Goal: Task Accomplishment & Management: Complete application form

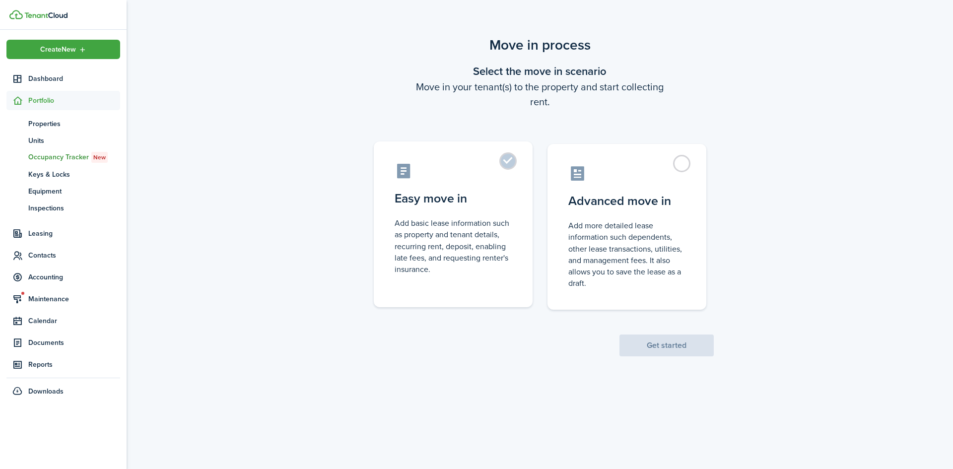
click at [491, 233] on control-radio-card-description "Add basic lease information such as property and tenant details, recurring rent…" at bounding box center [453, 246] width 117 height 58
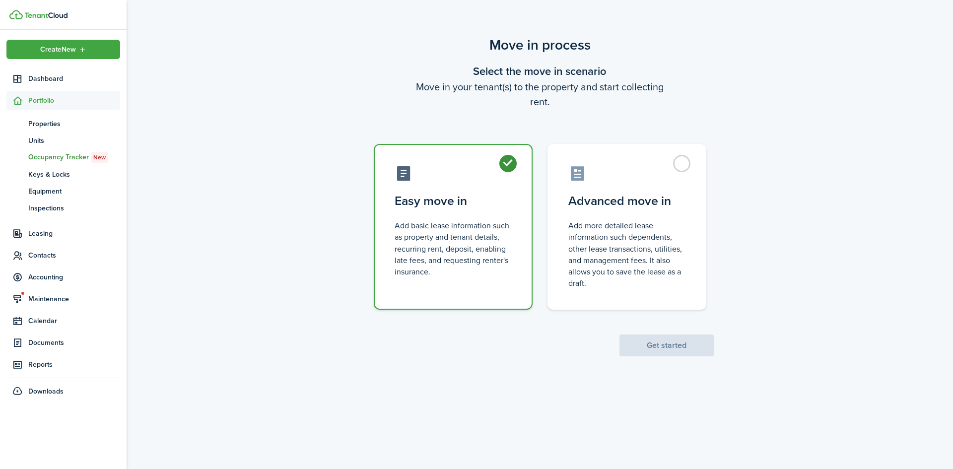
radio input "true"
click at [695, 353] on button "Get started" at bounding box center [666, 346] width 94 height 22
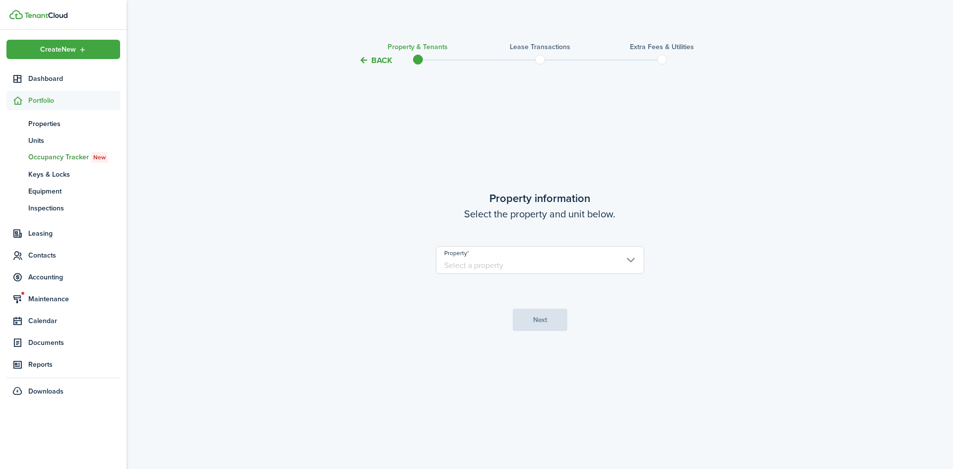
click at [519, 262] on input "Property" at bounding box center [540, 260] width 208 height 28
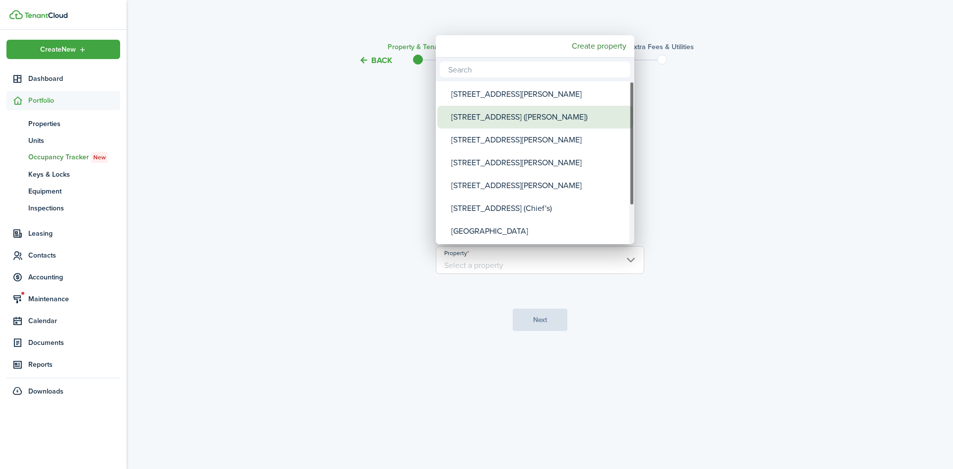
click at [495, 110] on div "[STREET_ADDRESS] ([PERSON_NAME])" at bounding box center [539, 117] width 176 height 23
type input "[STREET_ADDRESS] ([PERSON_NAME])"
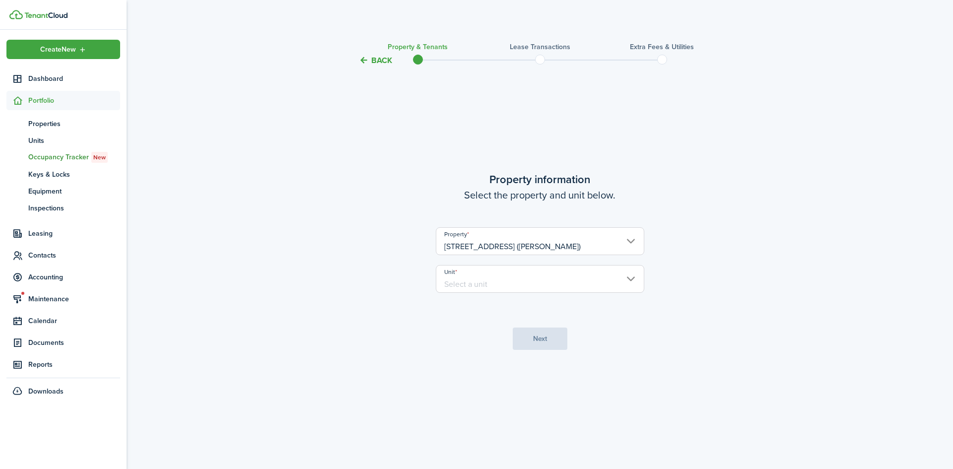
click at [523, 271] on input "Unit" at bounding box center [540, 279] width 208 height 28
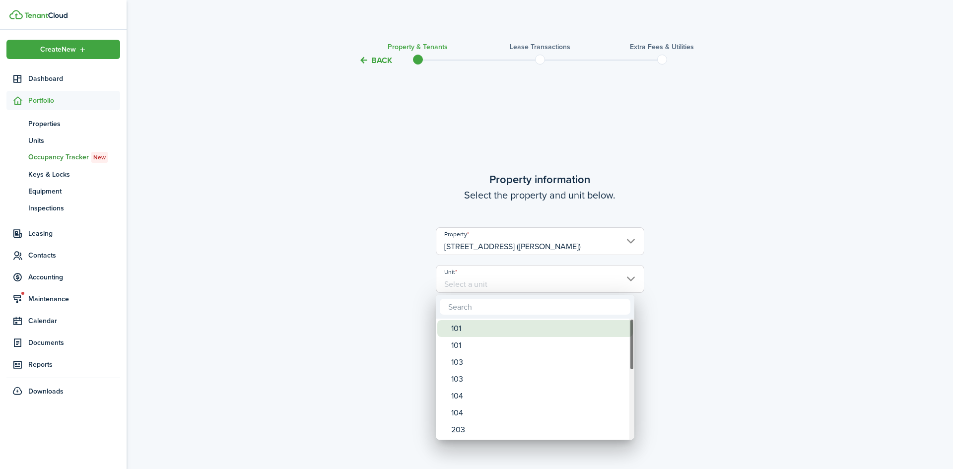
click at [508, 329] on div "101" at bounding box center [539, 328] width 176 height 17
type input "101"
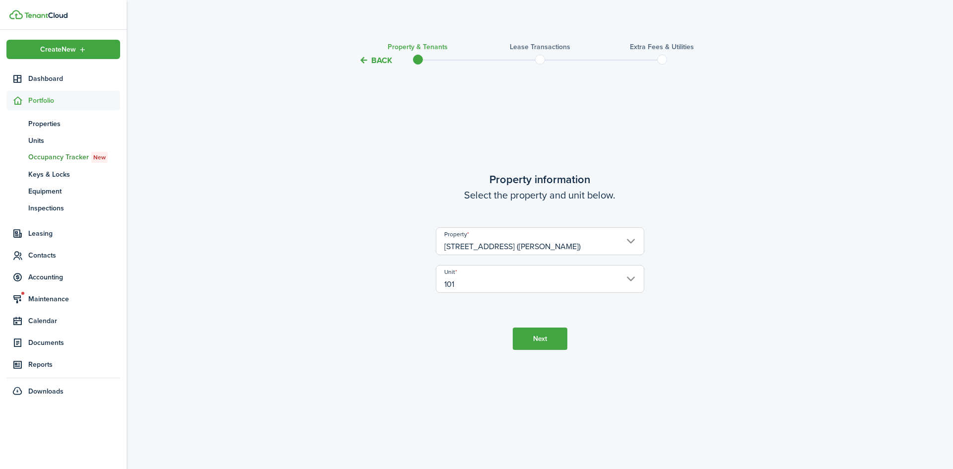
click at [537, 330] on button "Next" at bounding box center [540, 339] width 55 height 22
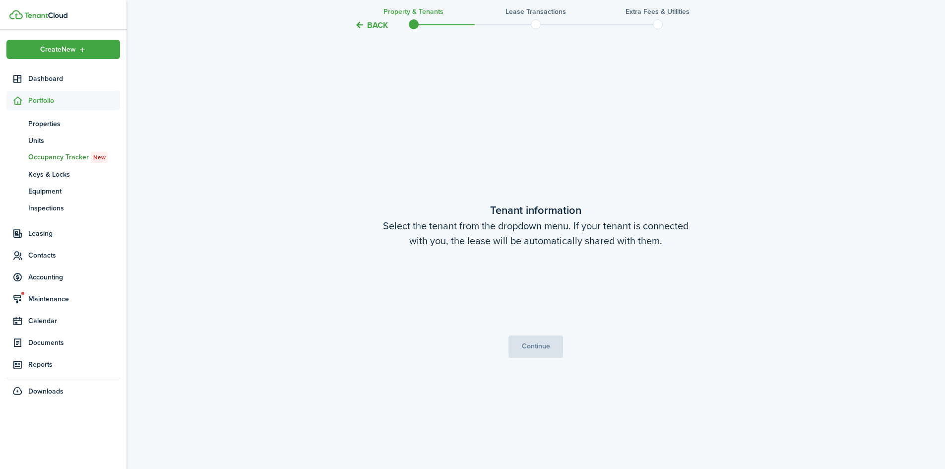
scroll to position [403, 0]
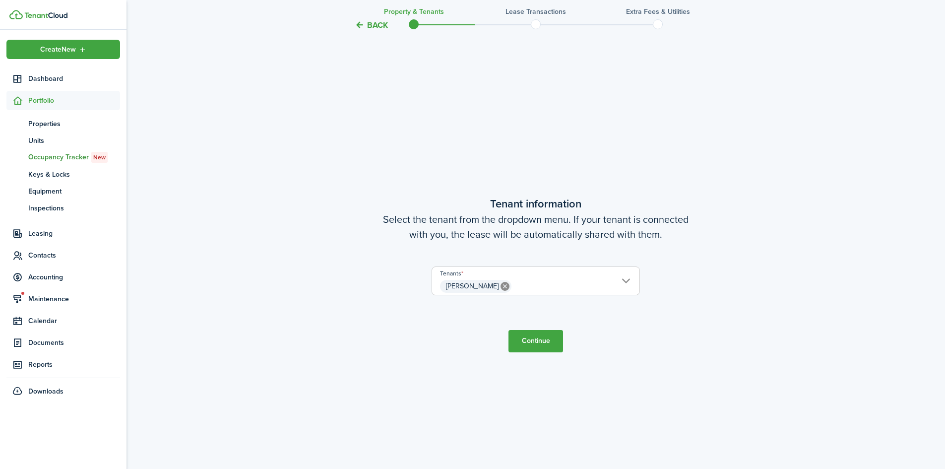
click at [539, 339] on button "Continue" at bounding box center [536, 341] width 55 height 22
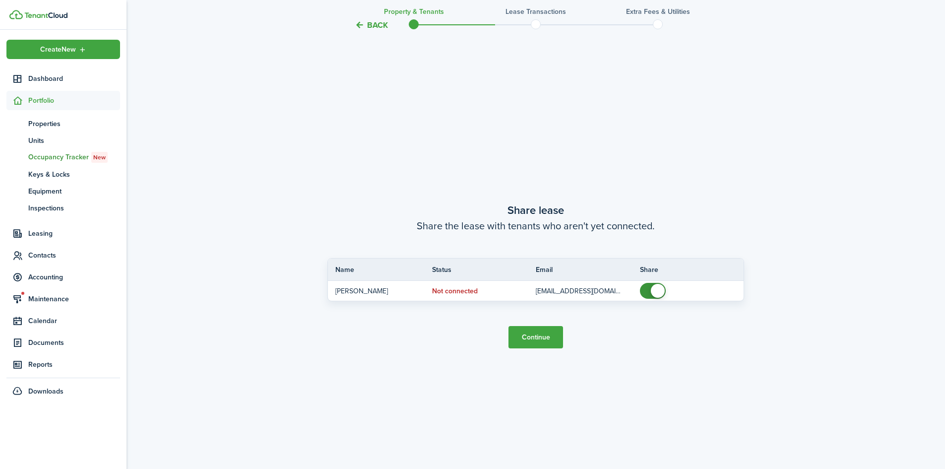
scroll to position [872, 0]
click at [538, 331] on button "Continue" at bounding box center [536, 336] width 55 height 22
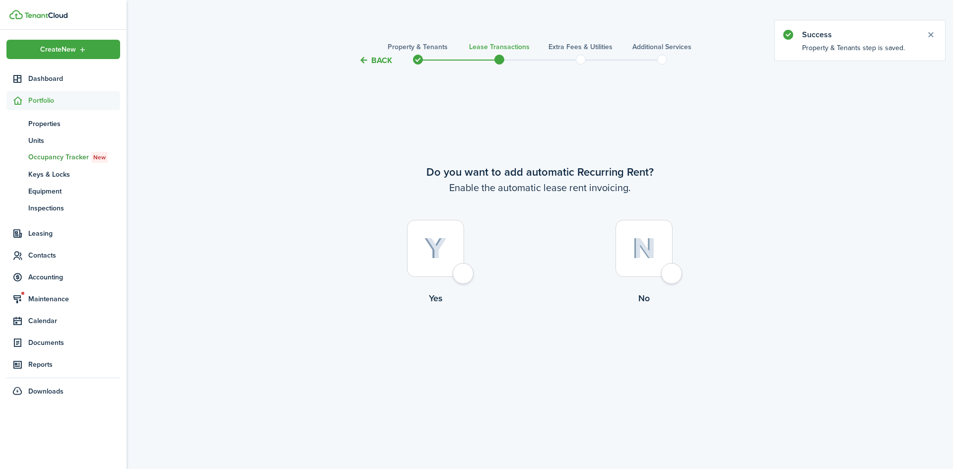
click at [460, 258] on div at bounding box center [435, 248] width 57 height 57
radio input "true"
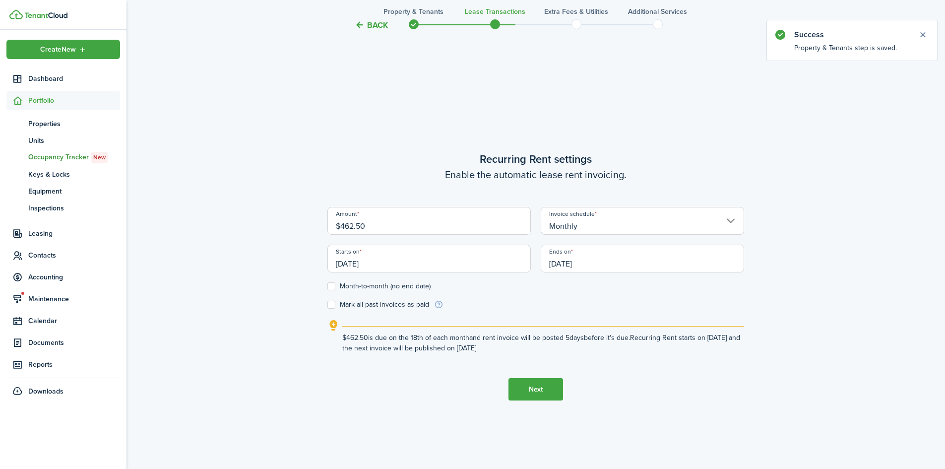
scroll to position [403, 0]
click at [374, 283] on label "Month-to-month (no end date)" at bounding box center [379, 284] width 103 height 8
click at [328, 284] on input "Month-to-month (no end date)" at bounding box center [327, 284] width 0 height 0
checkbox input "true"
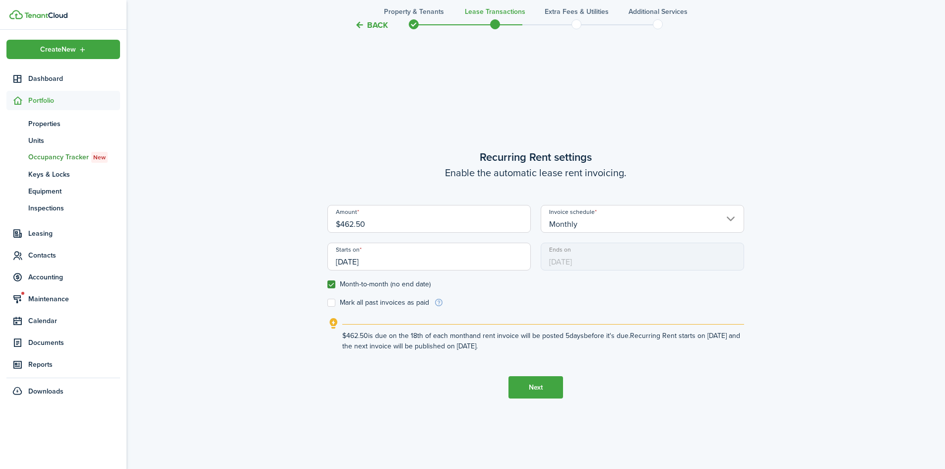
click at [360, 263] on input "[DATE]" at bounding box center [429, 257] width 203 height 28
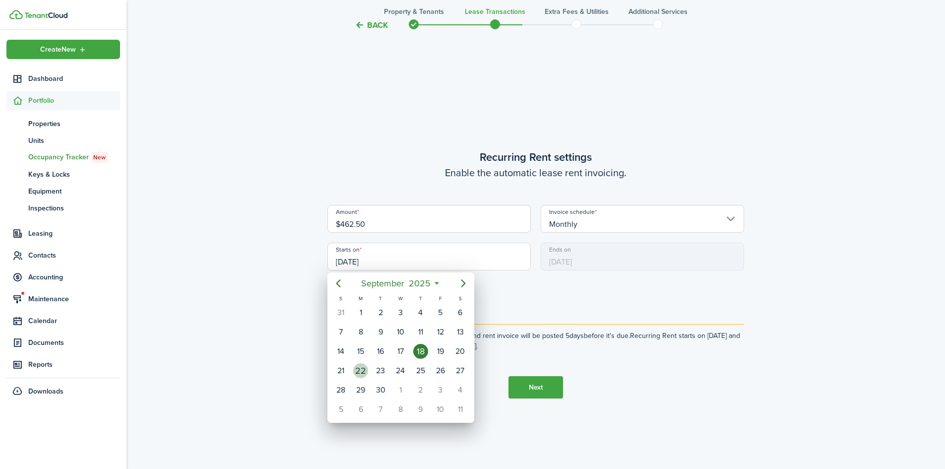
click at [359, 373] on div "22" at bounding box center [360, 370] width 15 height 15
type input "[DATE]"
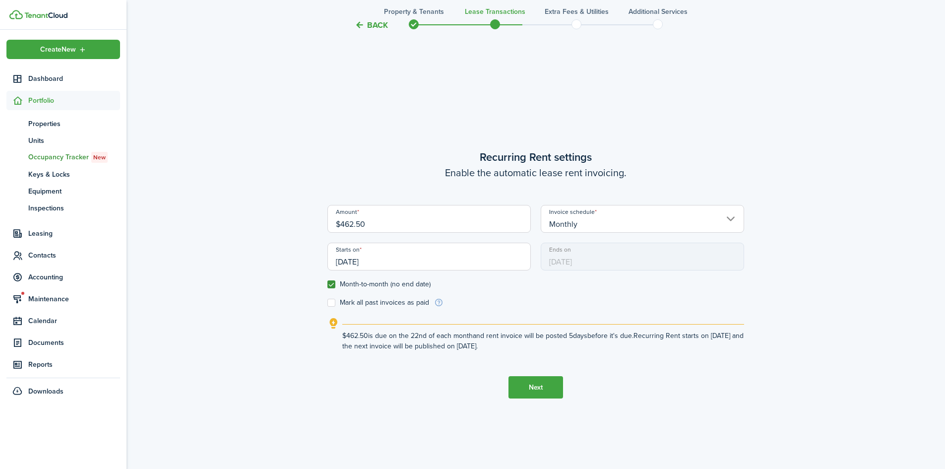
click at [532, 384] on button "Next" at bounding box center [536, 387] width 55 height 22
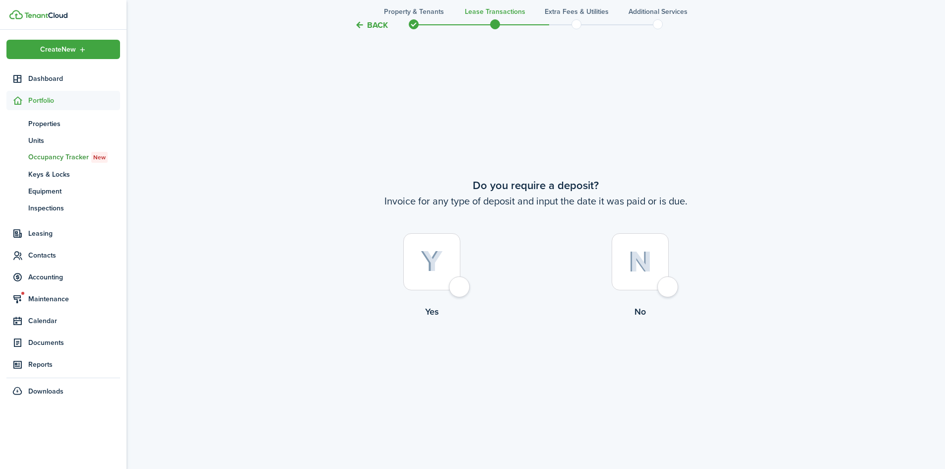
click at [417, 288] on div at bounding box center [431, 261] width 57 height 57
radio input "true"
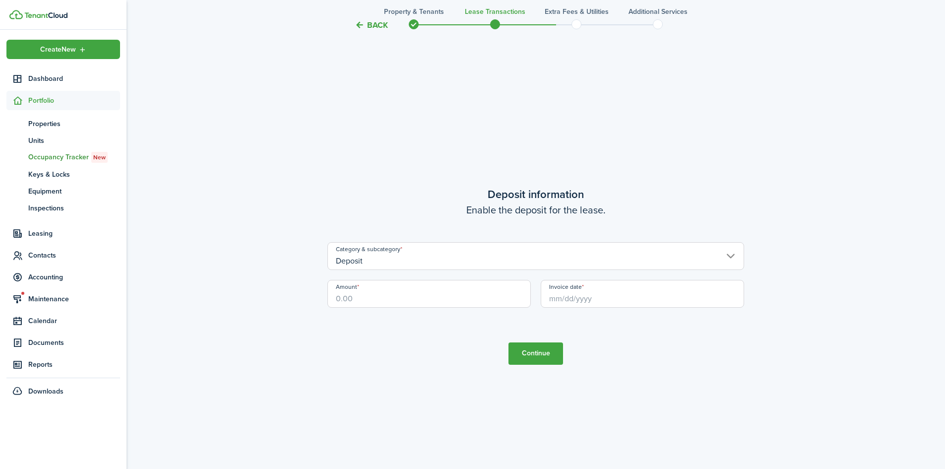
scroll to position [1341, 0]
click at [358, 288] on input "Amount" at bounding box center [429, 292] width 203 height 28
type input "$300.00"
click at [555, 300] on input "Invoice date" at bounding box center [642, 292] width 203 height 28
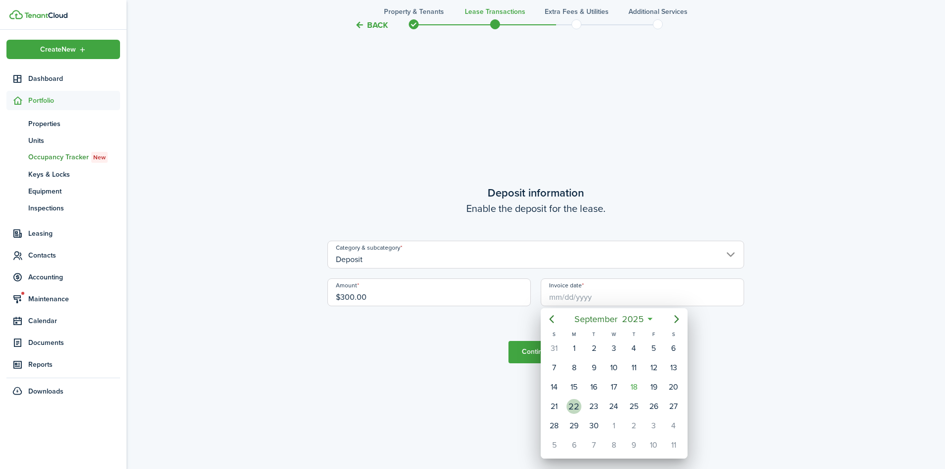
click at [578, 403] on div "22" at bounding box center [574, 406] width 15 height 15
type input "[DATE]"
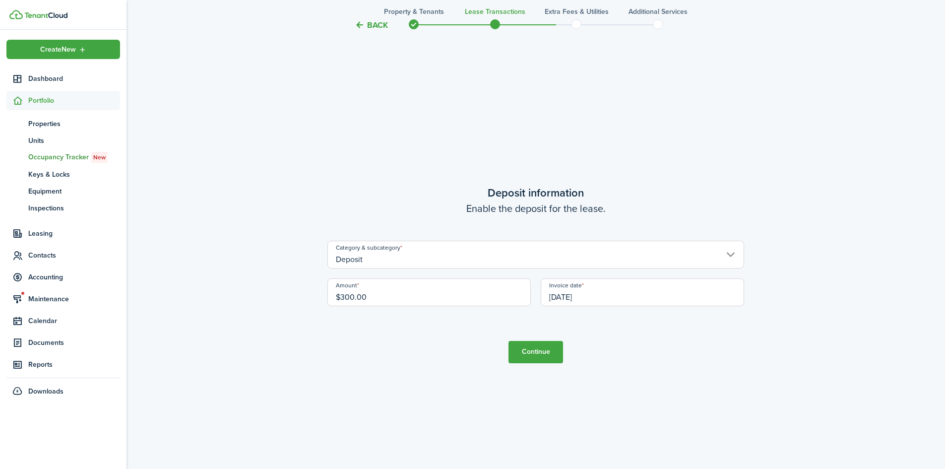
click at [535, 354] on button "Continue" at bounding box center [536, 352] width 55 height 22
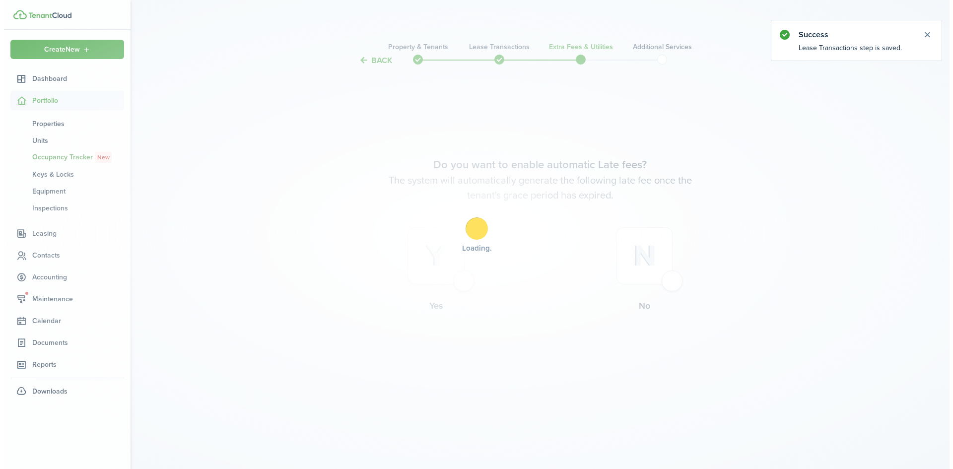
scroll to position [0, 0]
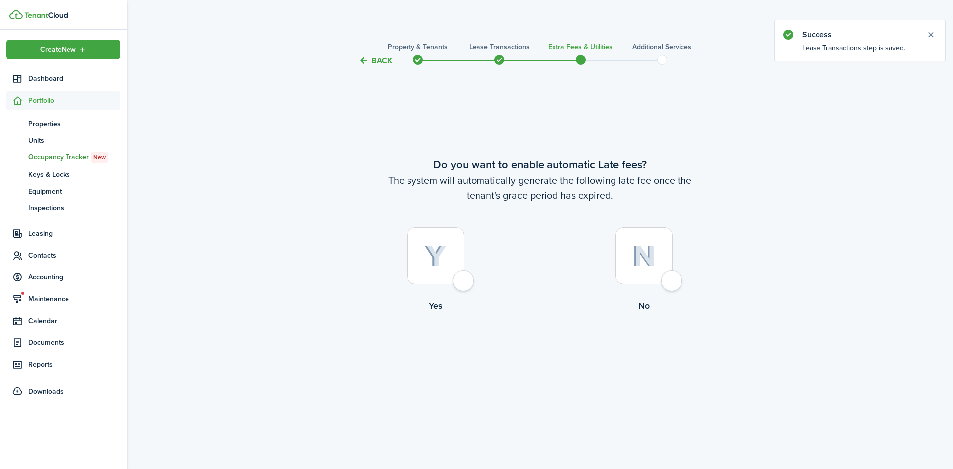
click at [446, 265] on img at bounding box center [435, 256] width 22 height 22
radio input "true"
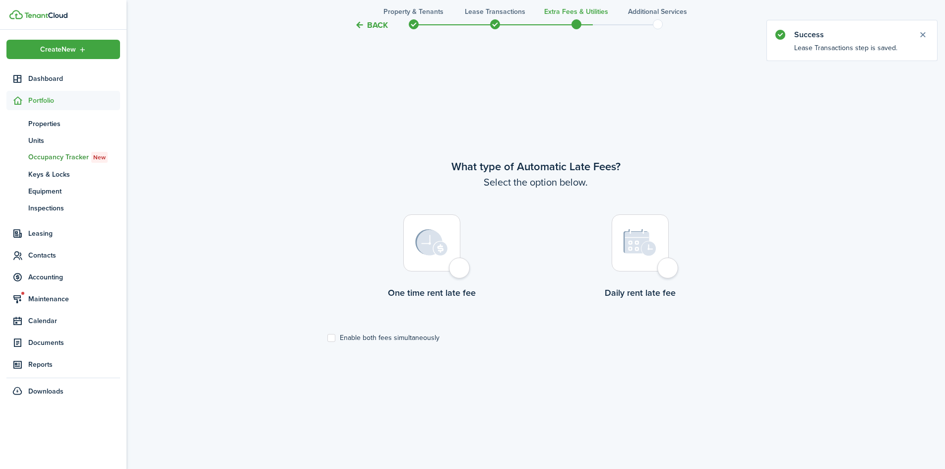
click at [419, 253] on img at bounding box center [431, 242] width 33 height 27
radio input "true"
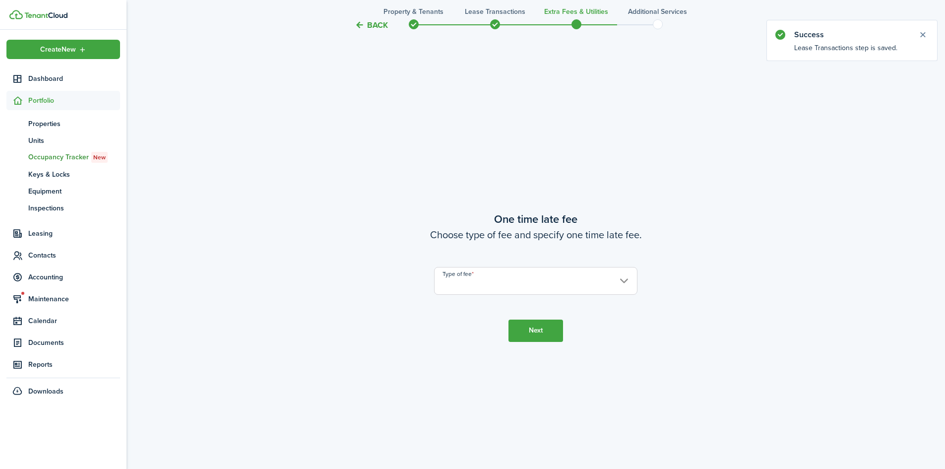
scroll to position [872, 0]
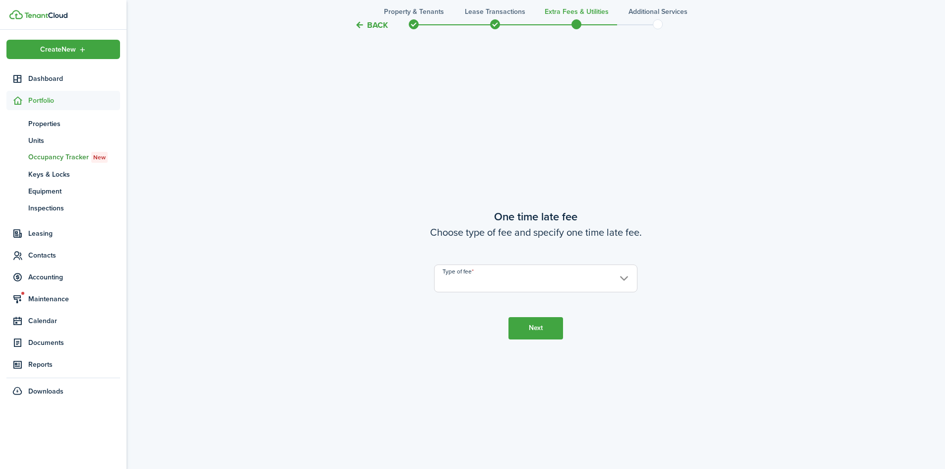
click at [550, 278] on input "Type of fee" at bounding box center [535, 279] width 203 height 28
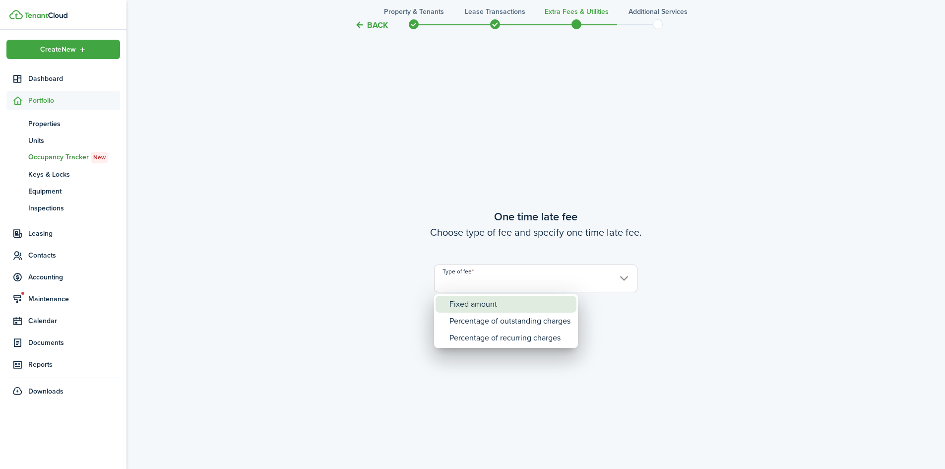
click at [483, 305] on div "Fixed amount" at bounding box center [510, 304] width 121 height 17
type input "Fixed amount"
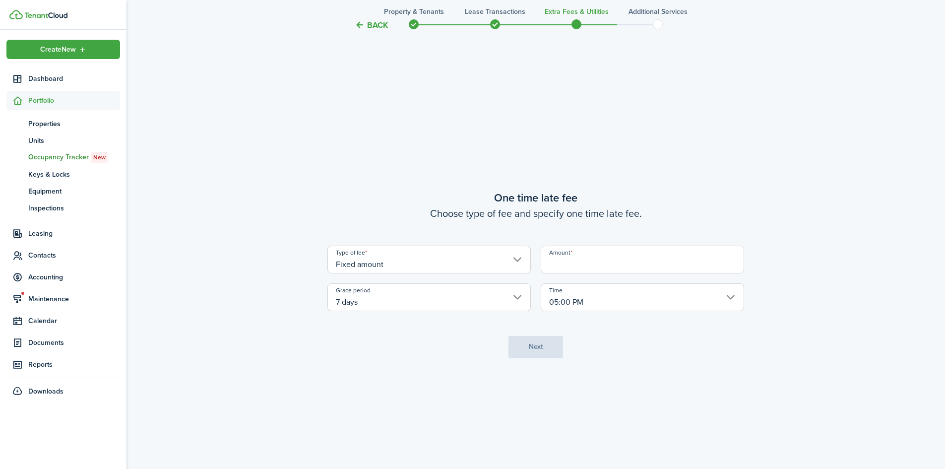
click at [589, 267] on input "Amount" at bounding box center [642, 260] width 203 height 28
type input "$50.00"
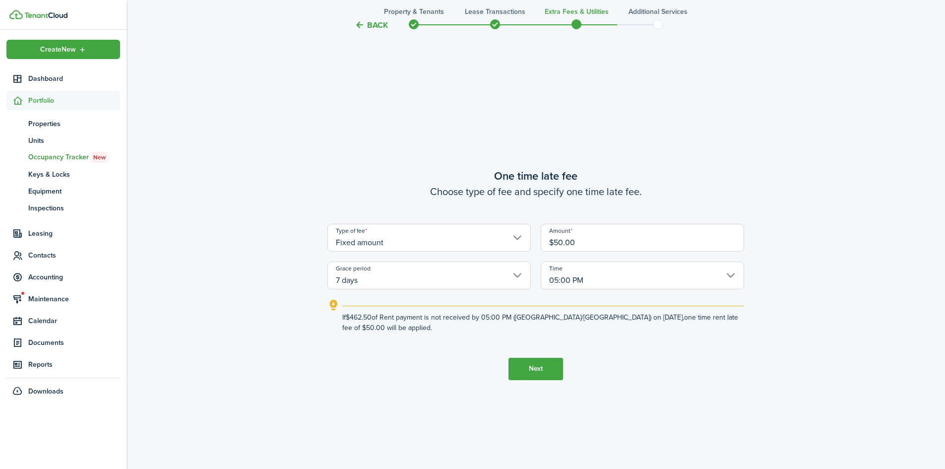
click at [548, 361] on button "Next" at bounding box center [536, 369] width 55 height 22
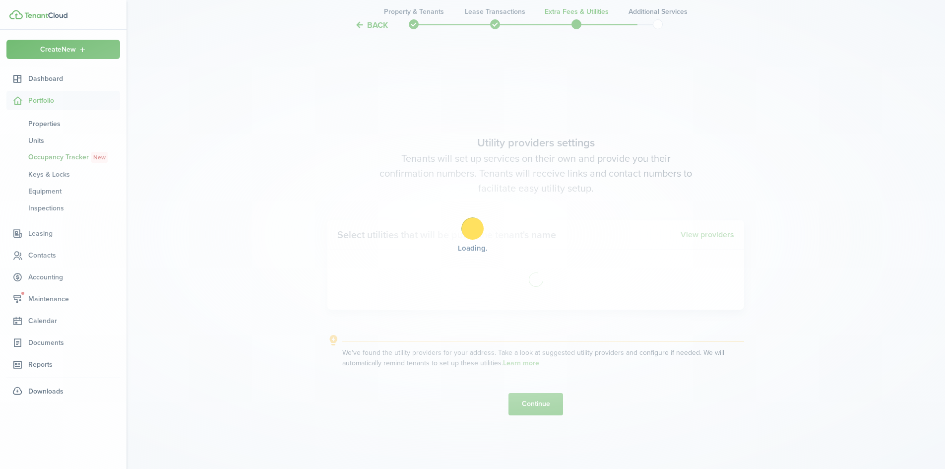
scroll to position [1341, 0]
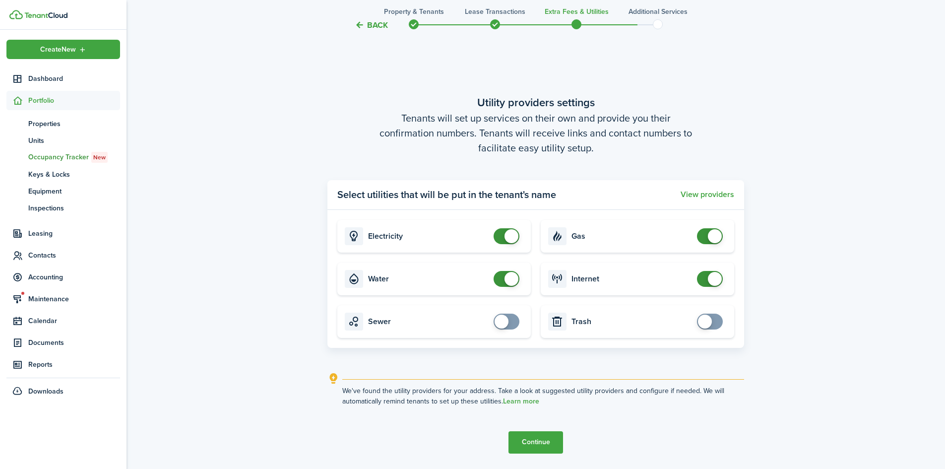
checkbox input "false"
click at [505, 235] on span at bounding box center [512, 236] width 14 height 14
checkbox input "false"
click at [502, 277] on span at bounding box center [507, 279] width 10 height 16
checkbox input "false"
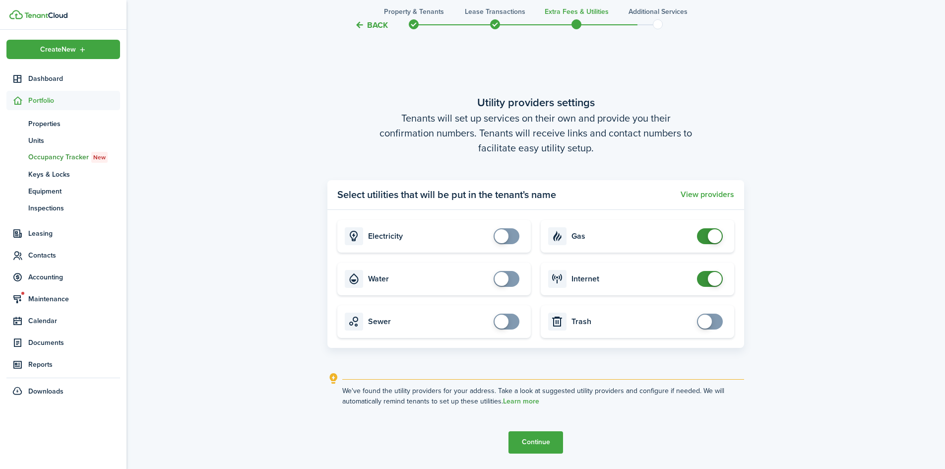
click at [707, 233] on span at bounding box center [710, 236] width 10 height 16
checkbox input "false"
click at [705, 273] on span at bounding box center [710, 279] width 10 height 16
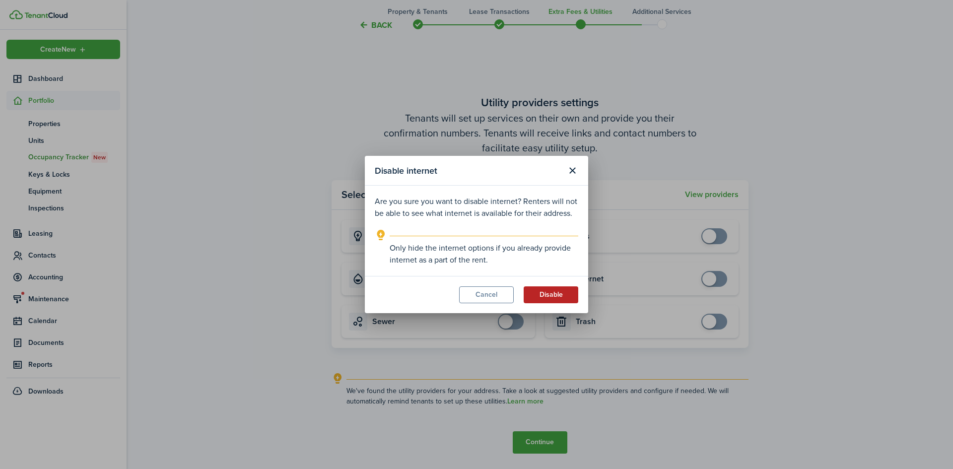
click at [551, 294] on button "Disable" at bounding box center [551, 294] width 55 height 17
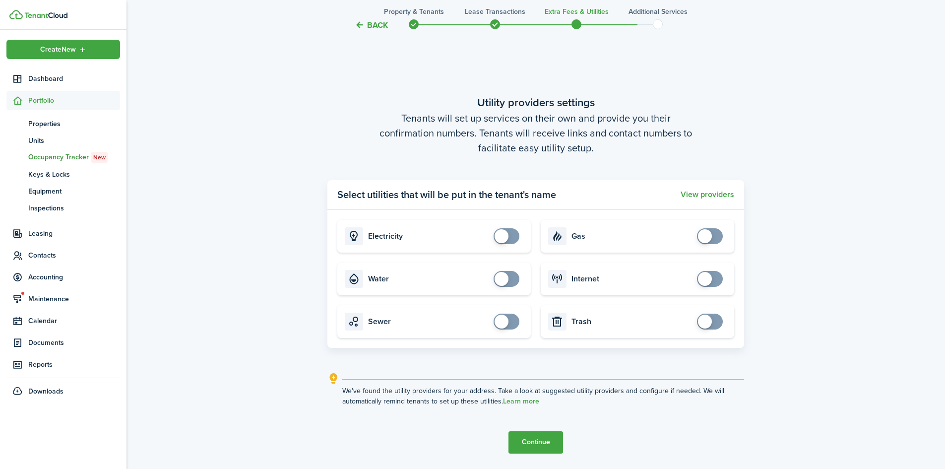
click at [527, 442] on button "Continue" at bounding box center [536, 442] width 55 height 22
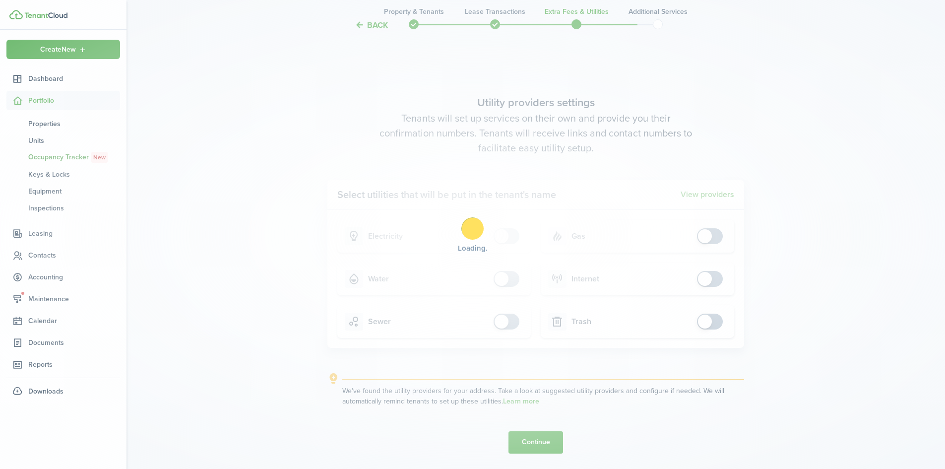
scroll to position [0, 0]
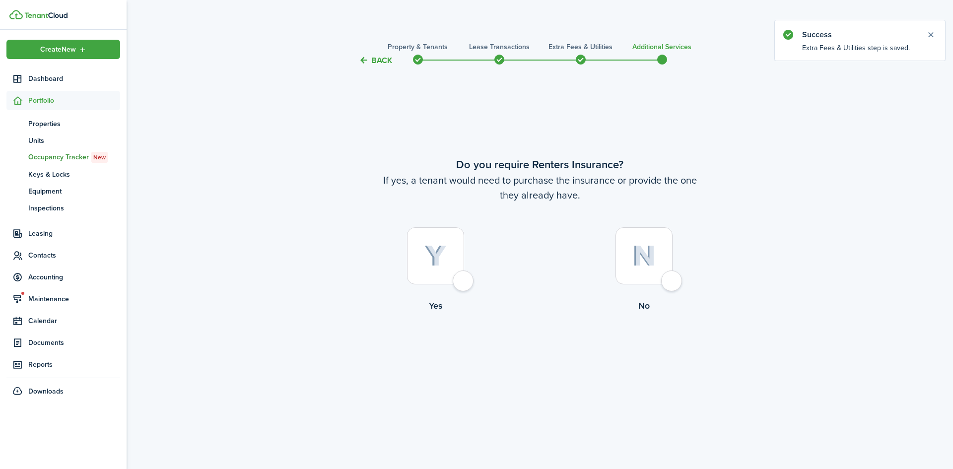
click at [640, 262] on img at bounding box center [643, 255] width 23 height 21
radio input "true"
click at [552, 347] on button "Complete move in" at bounding box center [539, 353] width 73 height 22
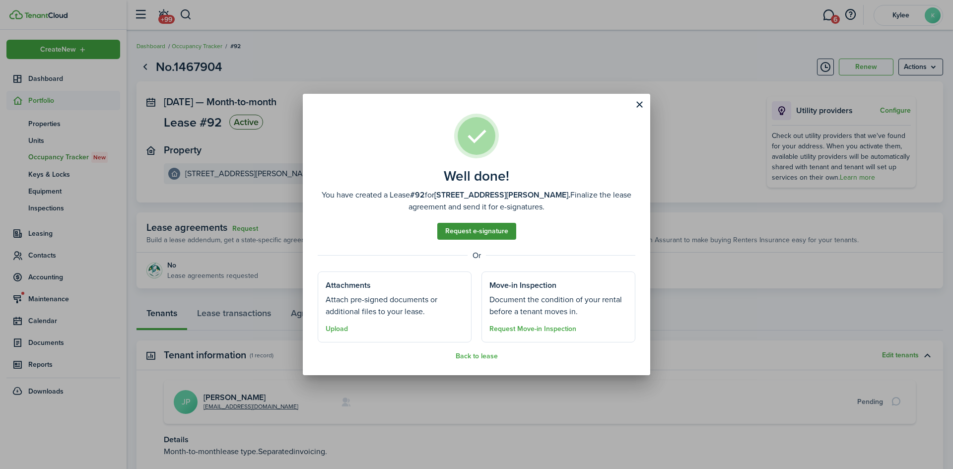
click at [477, 230] on link "Request e-signature" at bounding box center [476, 231] width 79 height 17
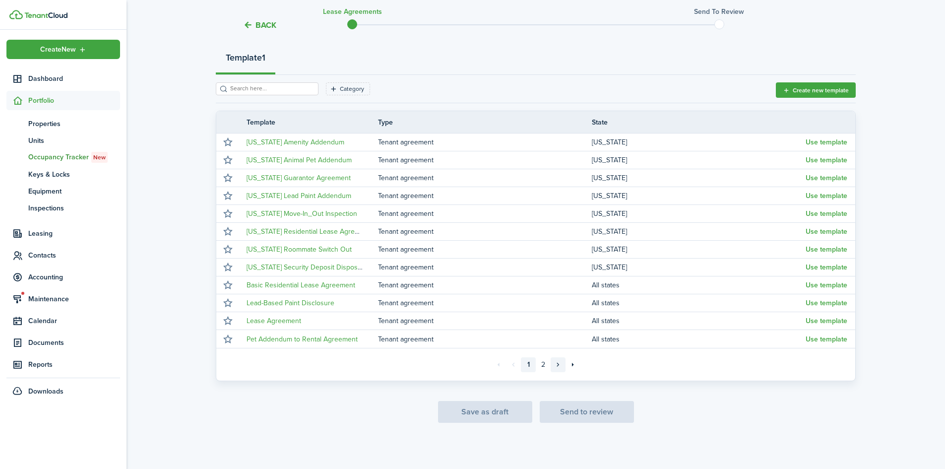
scroll to position [111, 0]
click at [545, 365] on link "2" at bounding box center [543, 363] width 15 height 15
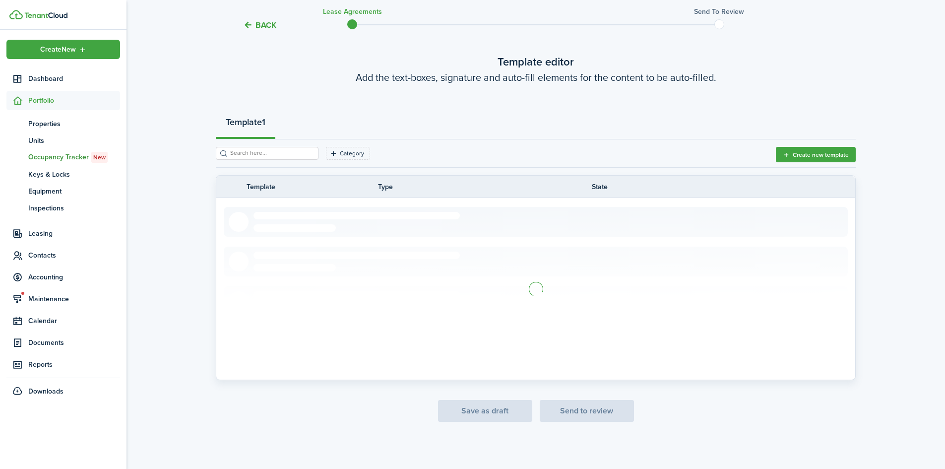
scroll to position [75, 0]
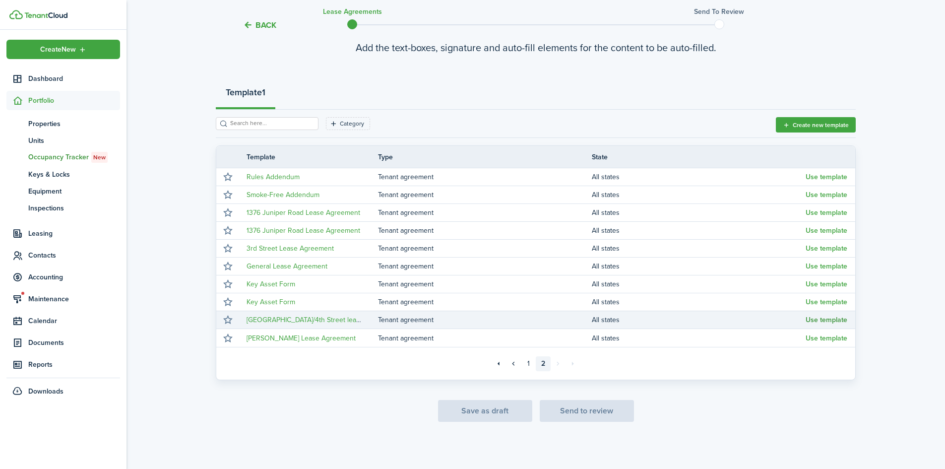
click at [821, 318] on button "Use template" at bounding box center [827, 320] width 42 height 8
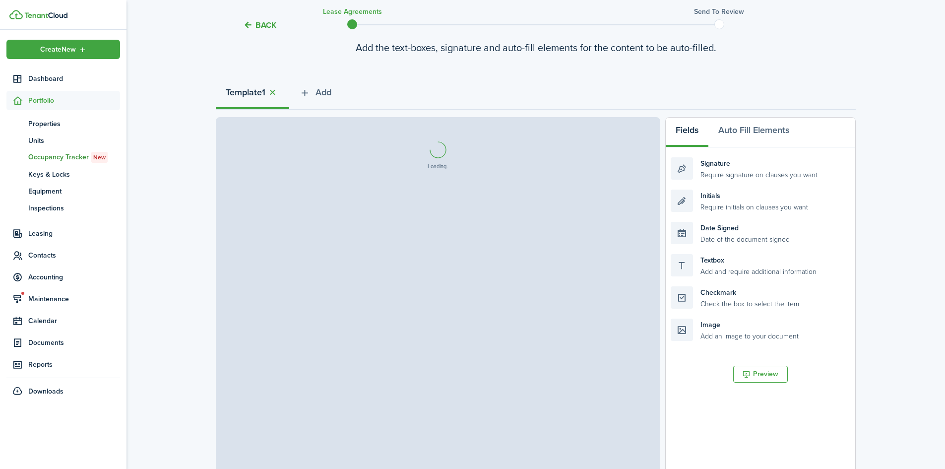
select select "fit"
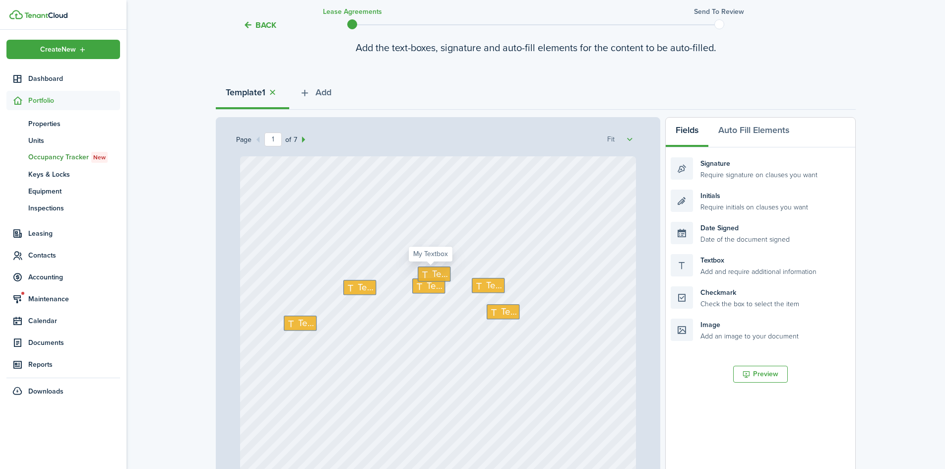
click at [432, 277] on span "Text" at bounding box center [440, 275] width 16 height 14
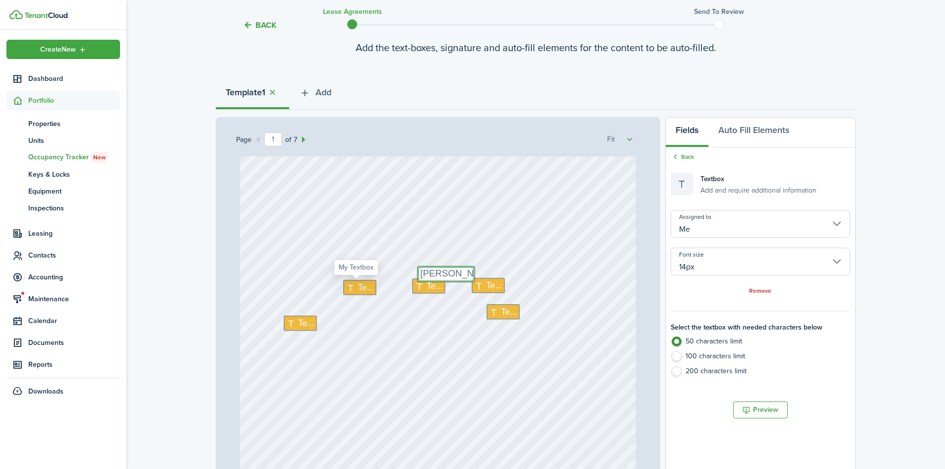
type textarea "[PERSON_NAME]"
click at [358, 284] on span "Text" at bounding box center [366, 287] width 16 height 14
type textarea "22"
click at [418, 285] on icon at bounding box center [421, 285] width 12 height 9
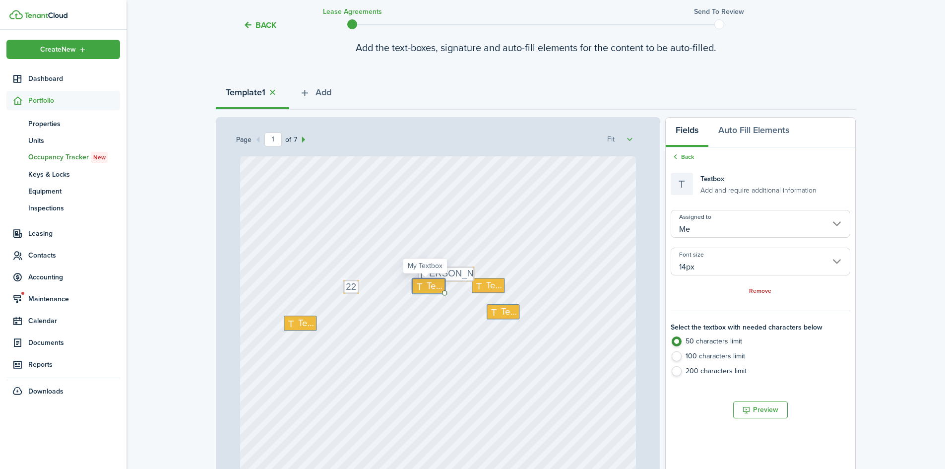
click at [418, 285] on icon at bounding box center [421, 285] width 12 height 9
type textarea "September"
click at [481, 286] on icon at bounding box center [480, 285] width 12 height 9
type textarea "25"
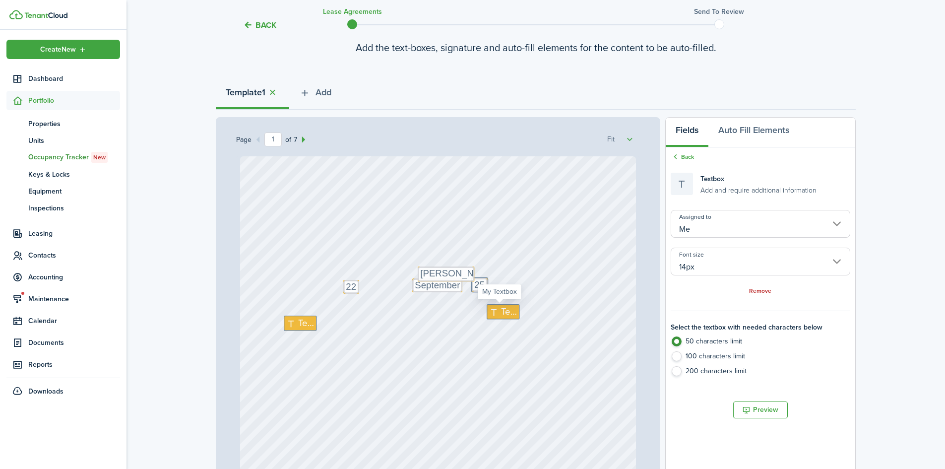
click at [501, 310] on span "Text" at bounding box center [509, 312] width 16 height 14
type textarea "[STREET_ADDRESS]"
click at [291, 323] on icon at bounding box center [292, 323] width 12 height 9
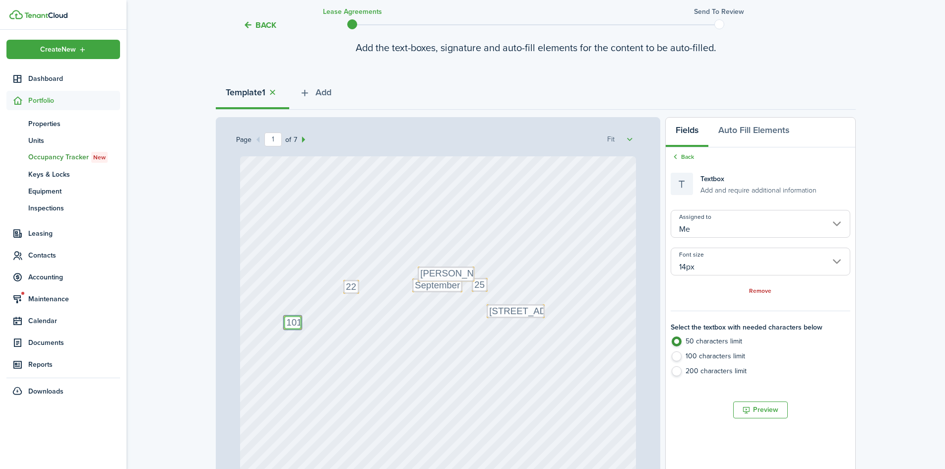
type textarea "101"
click at [584, 330] on div "Text September Text 25 Text 101 Text [PERSON_NAME] Text 22 Text [STREET_ADDRESS]" at bounding box center [438, 417] width 397 height 523
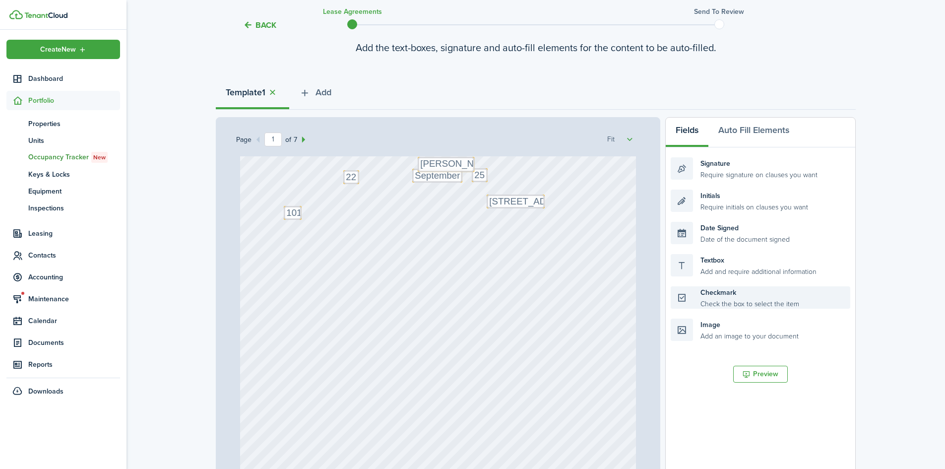
scroll to position [124, 0]
drag, startPoint x: 721, startPoint y: 296, endPoint x: 378, endPoint y: 418, distance: 363.9
click at [378, 418] on div "Page 1 of 7 50% 75% 100% 150% 200% Fit Text September Text 25 Text 101 Text [PE…" at bounding box center [536, 323] width 640 height 412
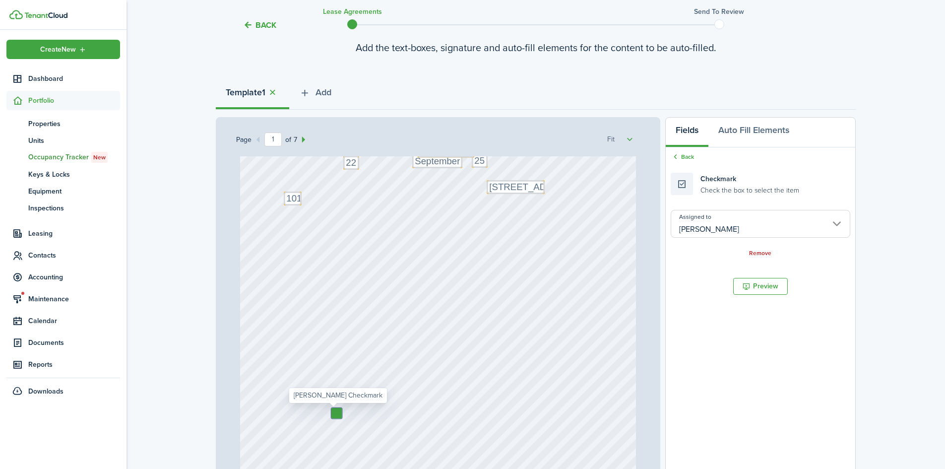
click at [719, 221] on input "[PERSON_NAME]" at bounding box center [761, 224] width 180 height 28
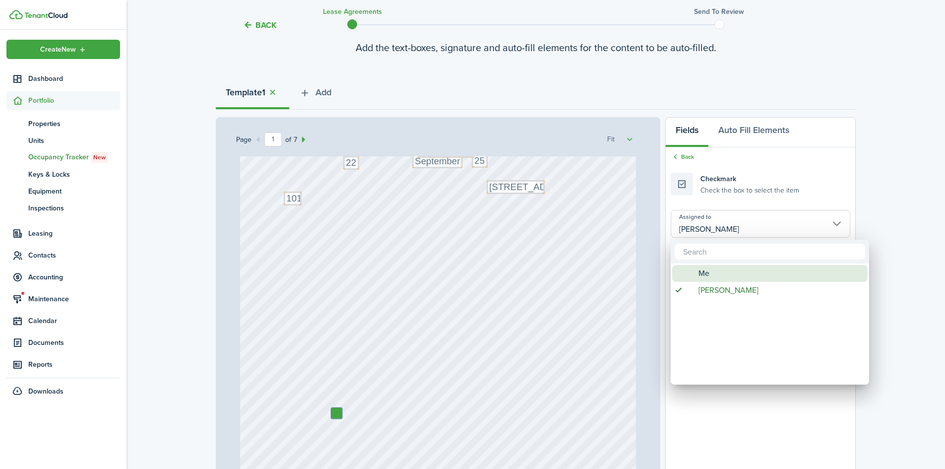
click at [706, 273] on span "Me" at bounding box center [704, 273] width 11 height 17
type input "Me"
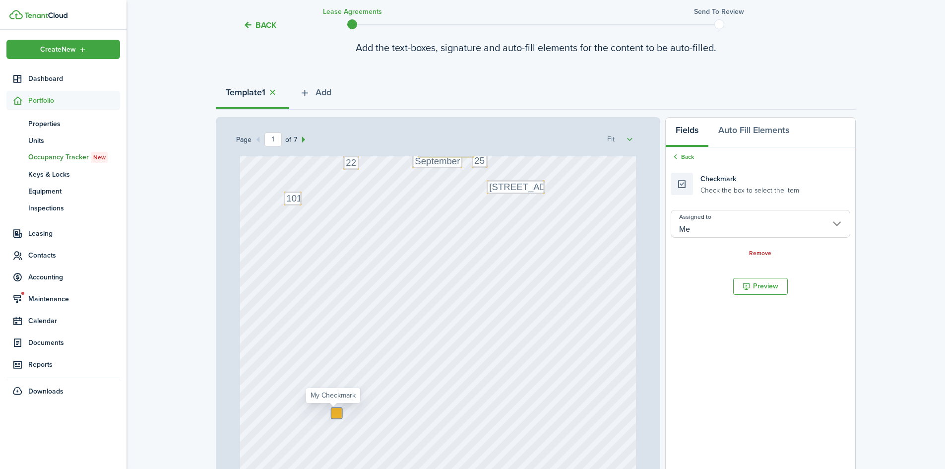
click at [334, 412] on div at bounding box center [337, 413] width 10 height 10
checkbox input "true"
click at [596, 300] on div "Text September Text 25 Text 101 Text [PERSON_NAME] Text 22 Text [STREET_ADDRESS]" at bounding box center [438, 293] width 397 height 523
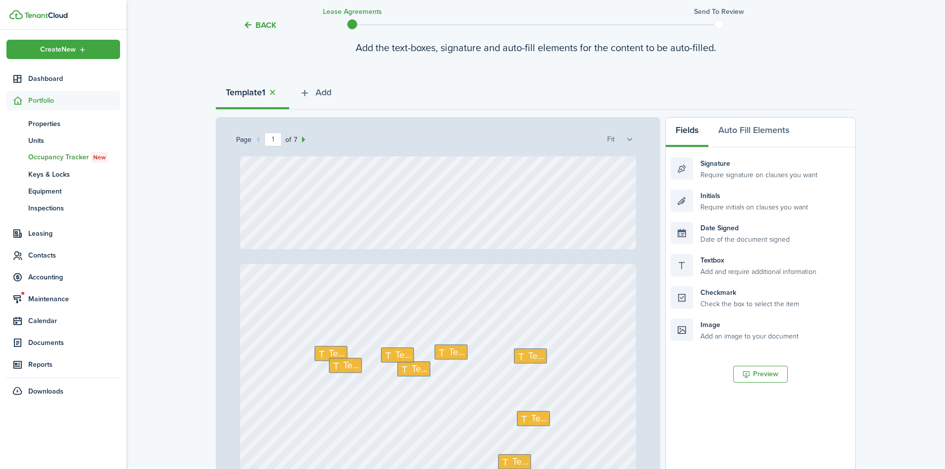
type input "2"
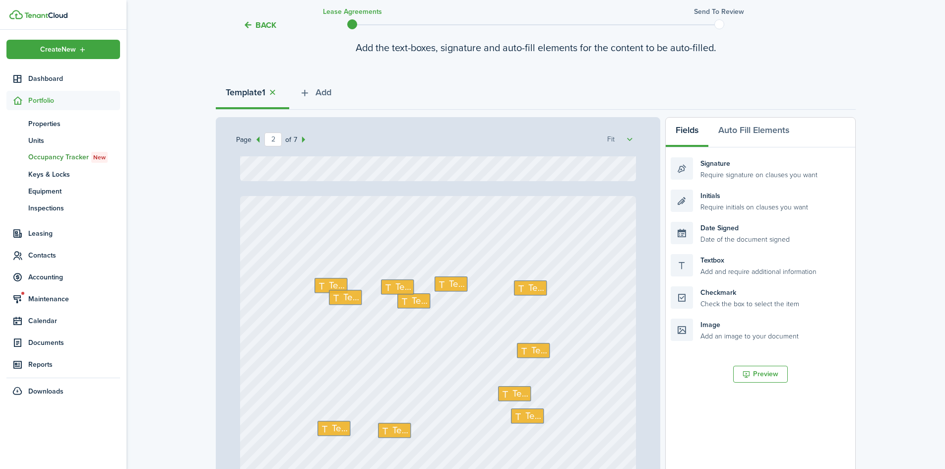
scroll to position [558, 0]
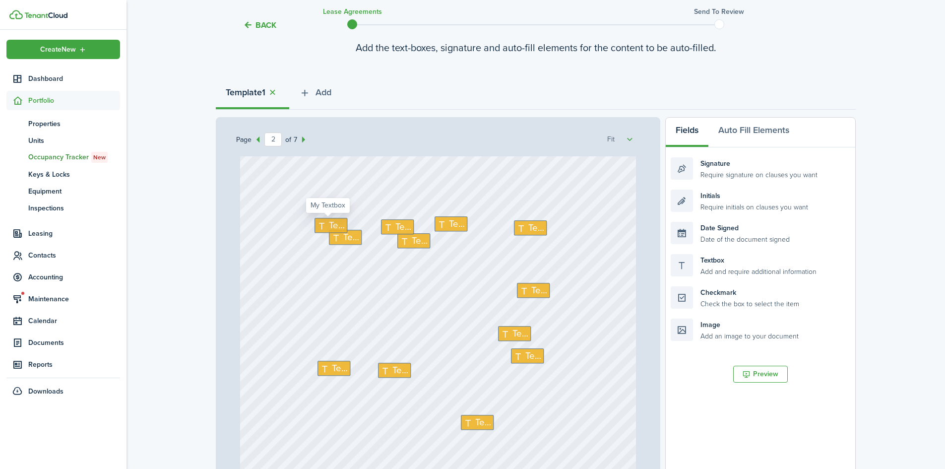
click at [331, 222] on span "Text" at bounding box center [338, 225] width 16 height 14
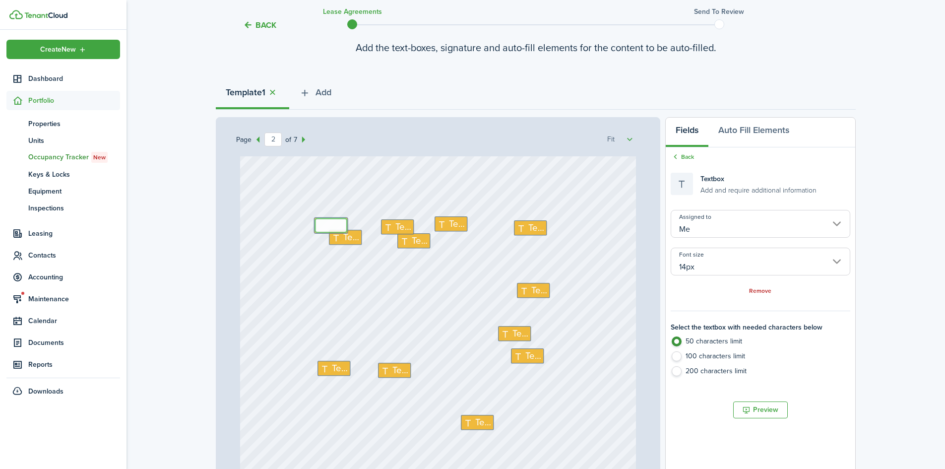
click at [328, 224] on textarea at bounding box center [331, 225] width 33 height 15
type textarea "22"
click at [403, 231] on span "Text" at bounding box center [404, 227] width 16 height 14
click at [397, 227] on span "Text" at bounding box center [404, 227] width 16 height 14
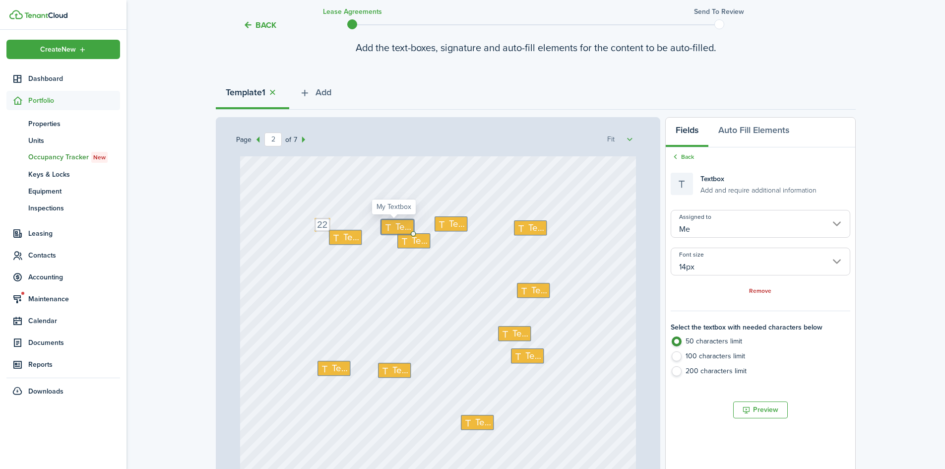
scroll to position [571, 0]
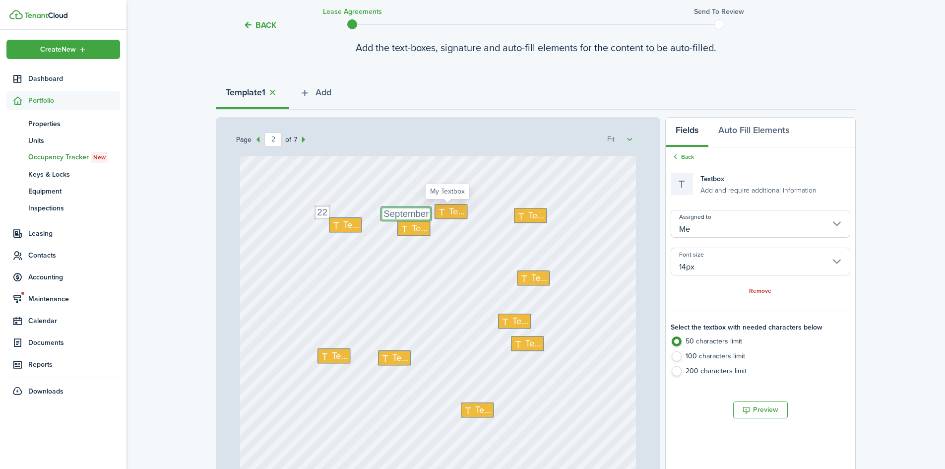
type textarea "September"
click at [451, 213] on span "Text" at bounding box center [457, 212] width 16 height 14
type textarea "25"
click at [529, 218] on span "Text" at bounding box center [537, 216] width 16 height 14
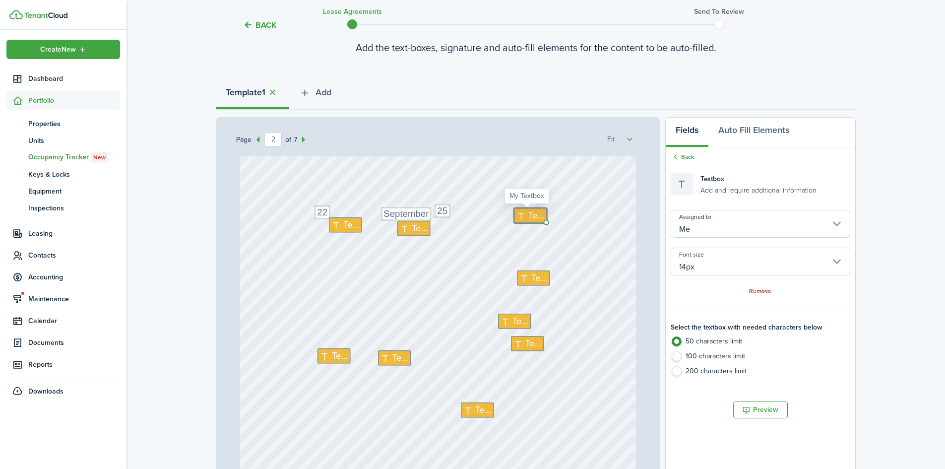
click at [529, 218] on span "Text" at bounding box center [537, 216] width 16 height 14
type textarea "18"
click at [348, 223] on span "Text" at bounding box center [351, 225] width 16 height 14
type textarea "December"
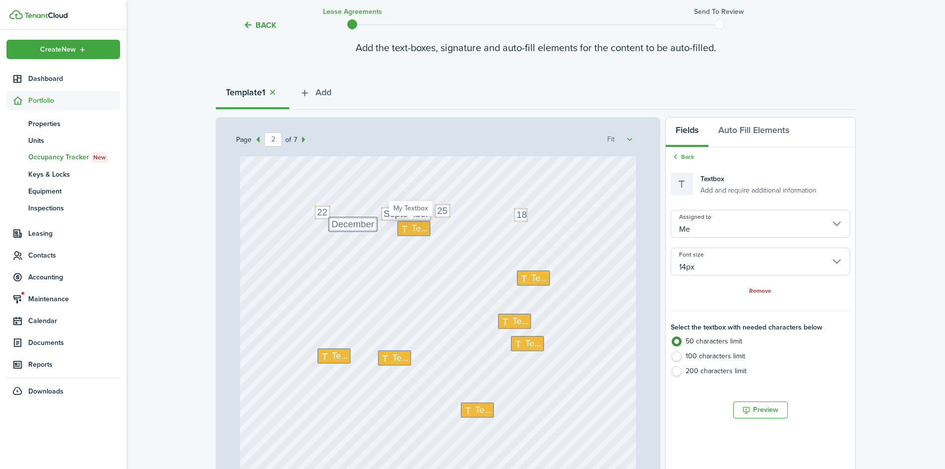
click at [414, 226] on span "Text" at bounding box center [420, 228] width 16 height 14
type textarea "25"
click at [522, 276] on icon at bounding box center [526, 277] width 12 height 9
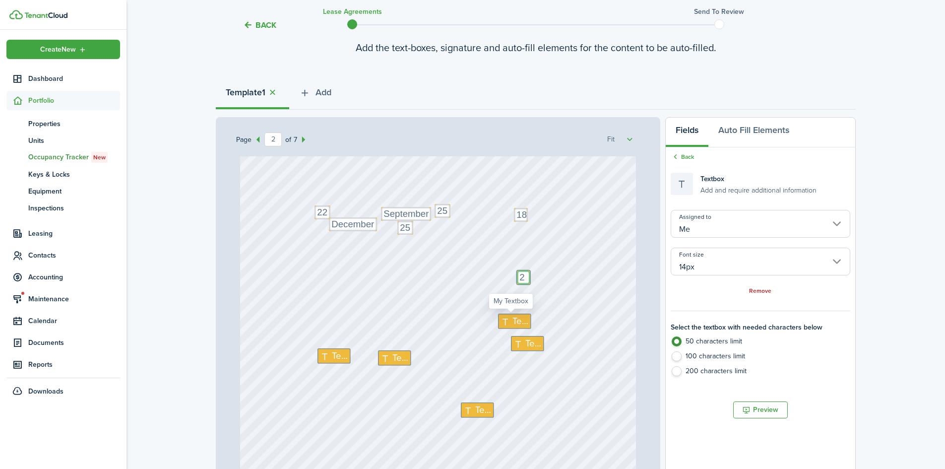
type textarea "2"
click at [508, 318] on icon at bounding box center [507, 321] width 12 height 9
type textarea "462.50"
click at [520, 344] on icon at bounding box center [520, 343] width 12 height 9
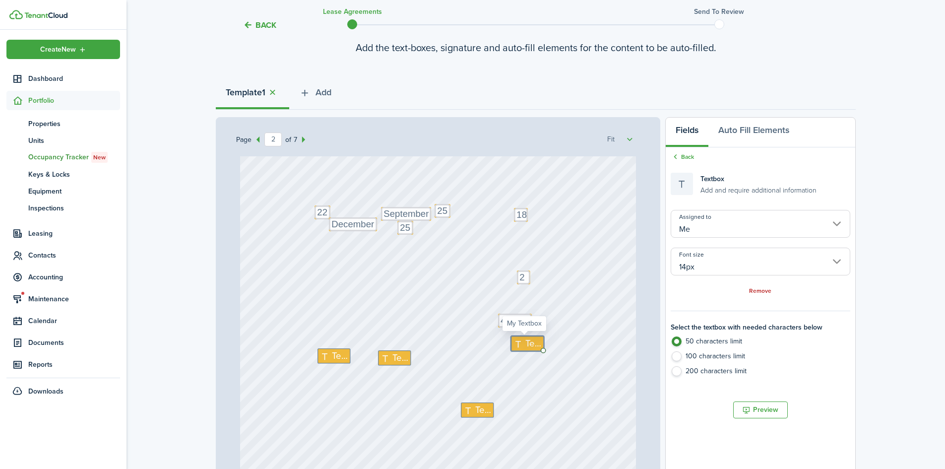
click at [520, 344] on icon at bounding box center [520, 343] width 12 height 9
type textarea "22"
click at [327, 356] on icon at bounding box center [326, 355] width 12 height 9
type textarea "September"
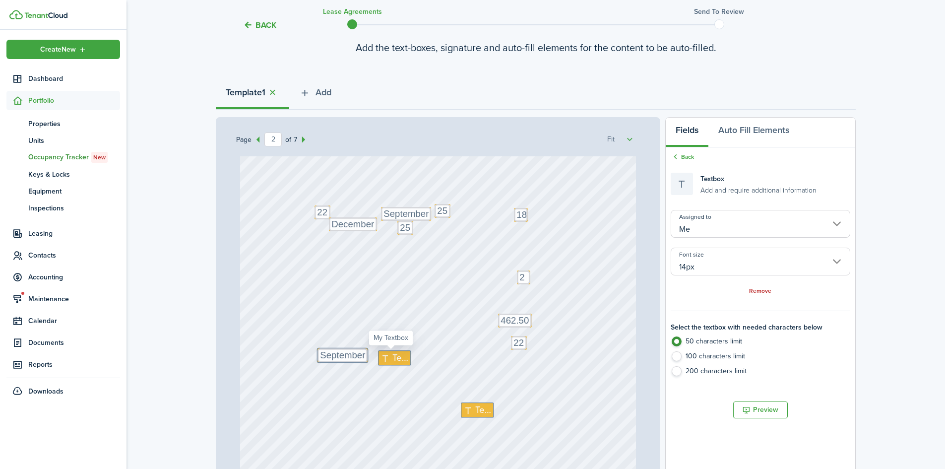
click at [383, 357] on icon at bounding box center [387, 357] width 12 height 9
type textarea "25"
click at [475, 410] on span "Text" at bounding box center [483, 410] width 16 height 14
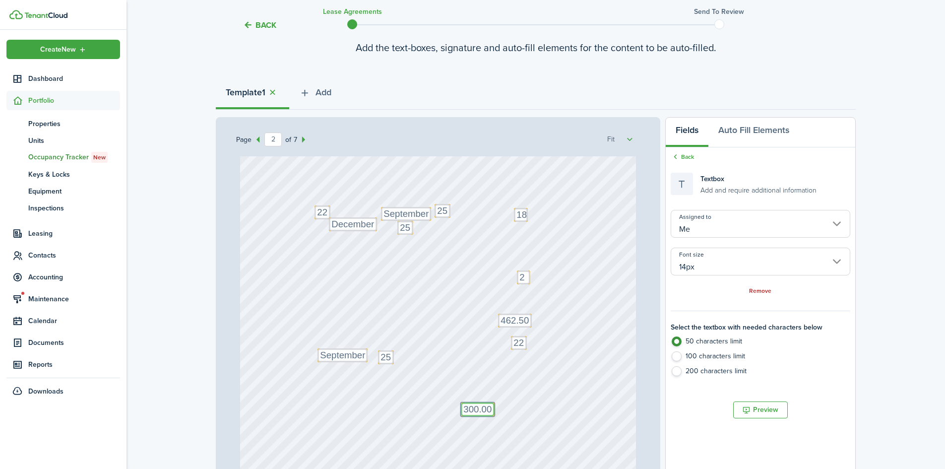
type textarea "300.00"
click at [533, 396] on div "Text 25 Text 22 Text 18 Text 25 Text 2 Text September Text December Text 25 Tex…" at bounding box center [438, 385] width 397 height 523
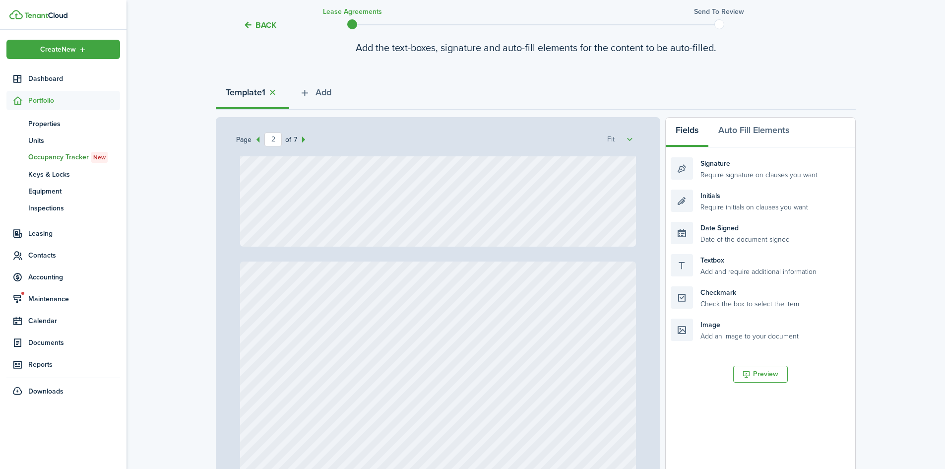
type input "3"
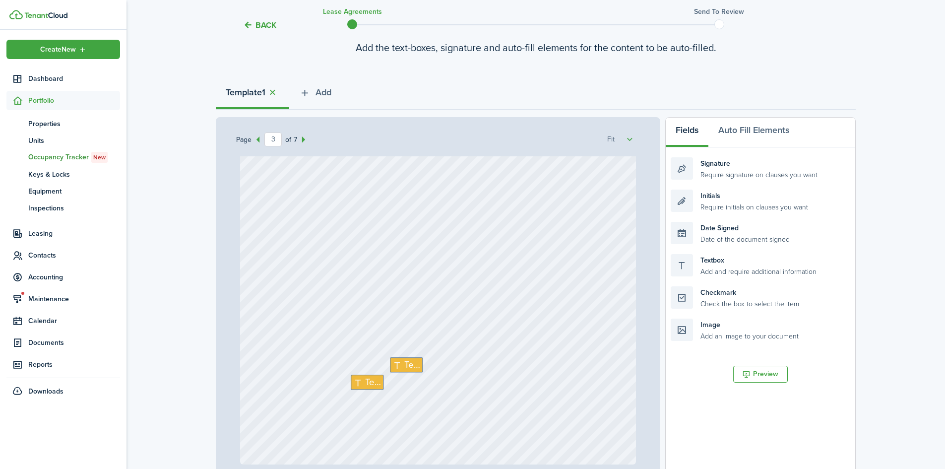
scroll to position [1303, 0]
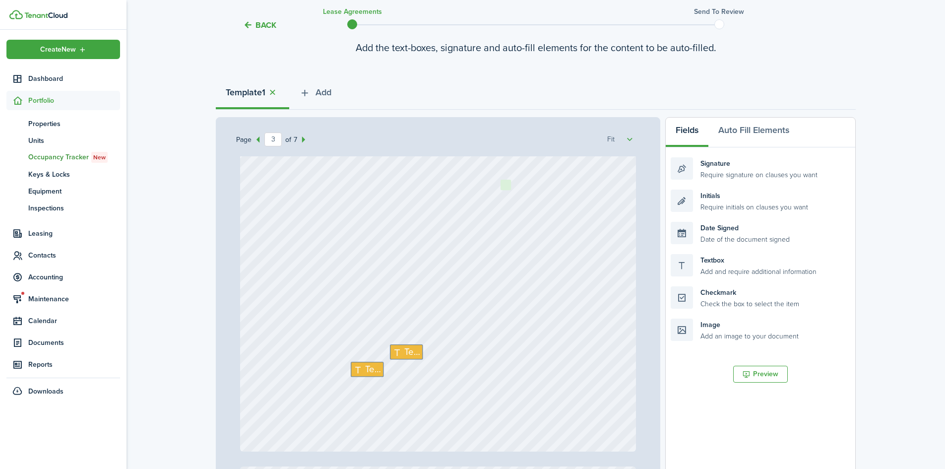
drag, startPoint x: 703, startPoint y: 304, endPoint x: 533, endPoint y: 197, distance: 200.9
click at [533, 197] on div "Page 3 of 7 50% 75% 100% 150% 200% Fit Text September Text 25 Text 101 Text [PE…" at bounding box center [536, 323] width 640 height 412
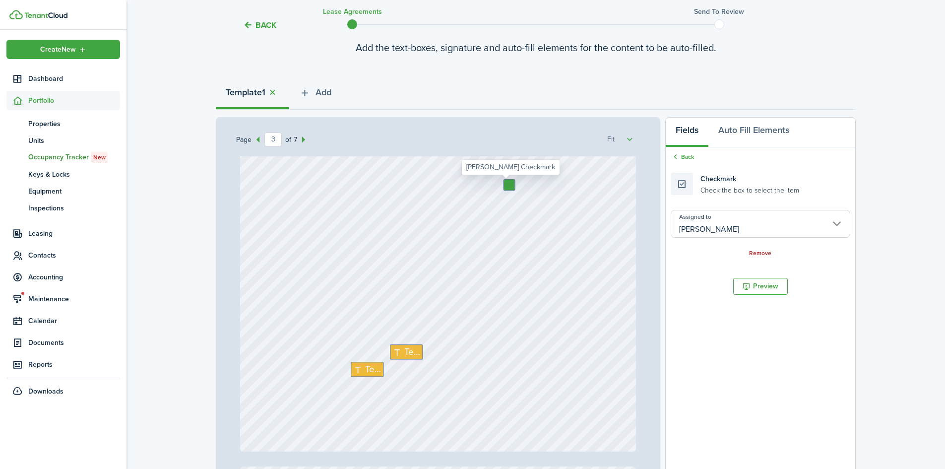
click at [691, 229] on input "[PERSON_NAME]" at bounding box center [761, 224] width 180 height 28
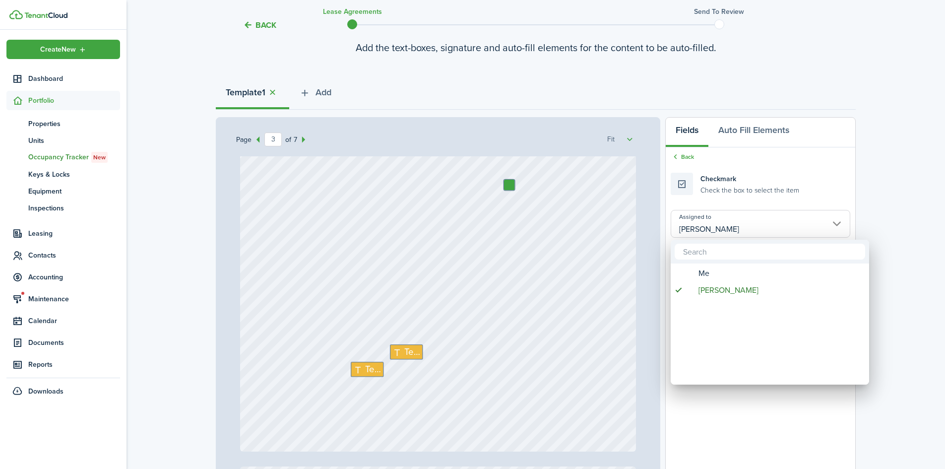
click at [700, 271] on span "Me" at bounding box center [704, 273] width 11 height 17
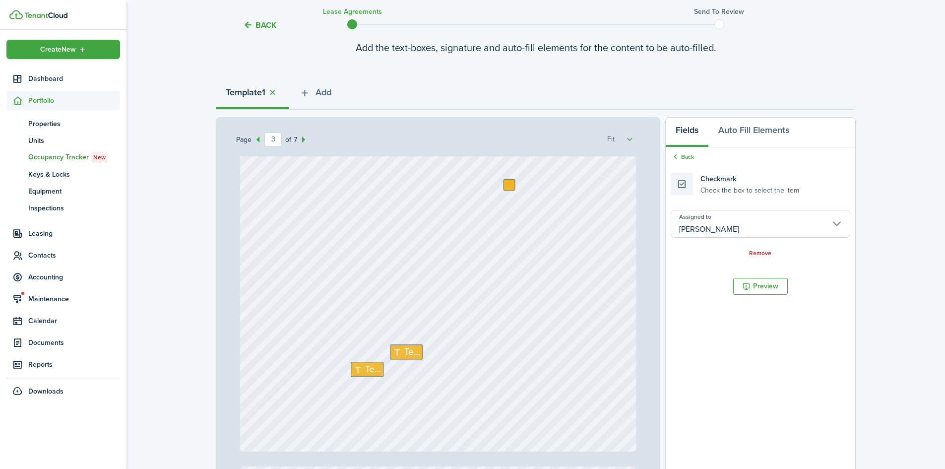
type input "Me"
click at [507, 185] on div at bounding box center [509, 185] width 10 height 10
checkbox input "true"
click at [404, 348] on span "Text" at bounding box center [412, 352] width 16 height 14
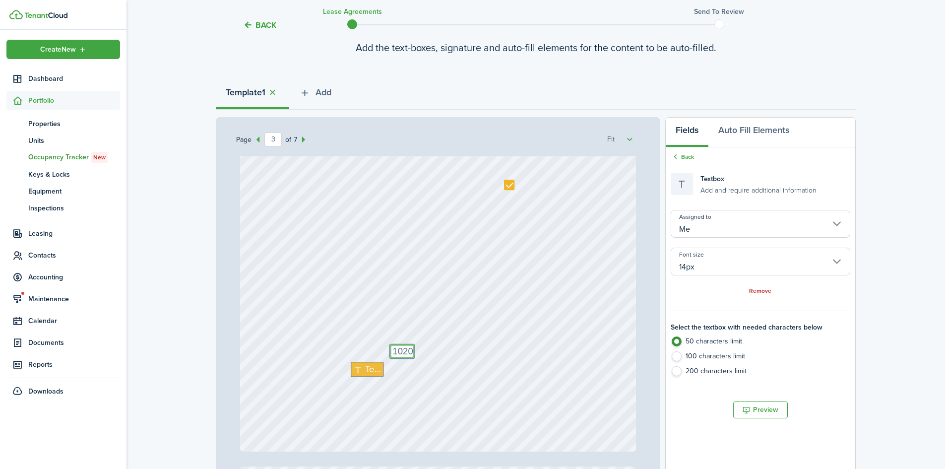
click at [401, 348] on textarea "1020" at bounding box center [402, 351] width 24 height 14
click at [407, 350] on textarea "1020" at bounding box center [402, 351] width 24 height 14
type textarea "[STREET_ADDRESS]"
click at [359, 371] on icon at bounding box center [359, 369] width 12 height 9
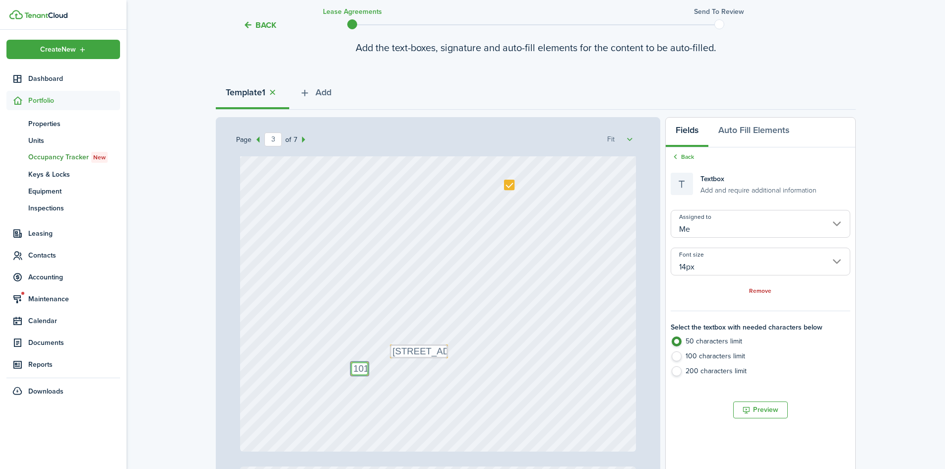
type textarea "101"
click at [531, 362] on div "Text 101 Text [STREET_ADDRESS]" at bounding box center [438, 190] width 397 height 523
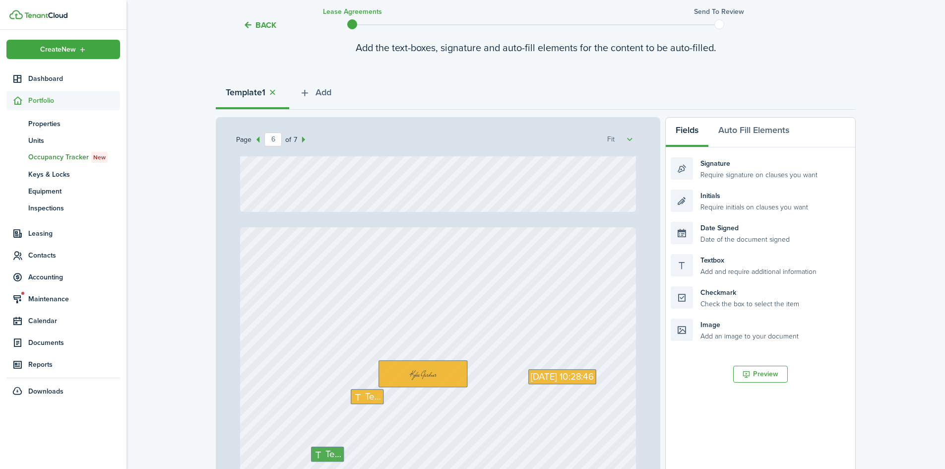
type input "7"
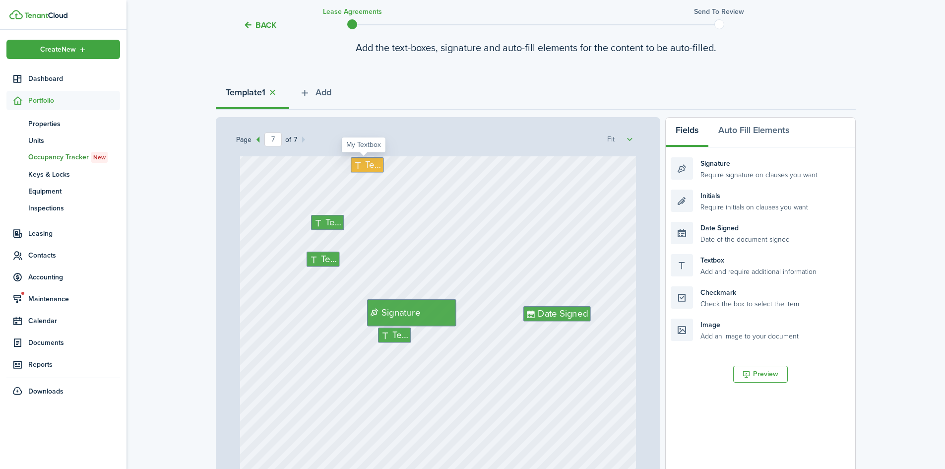
click at [362, 169] on div "Text Text Text Text Signature [DATE] 10:28:46 Date Signed" at bounding box center [438, 257] width 397 height 523
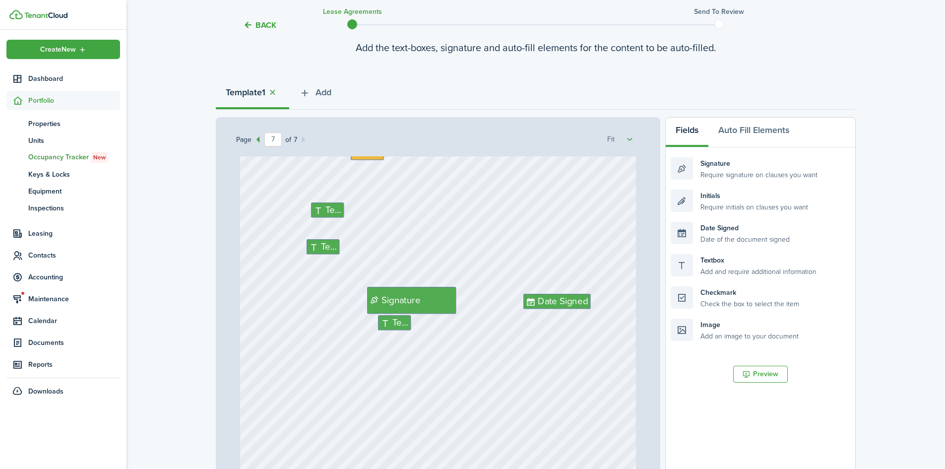
click at [362, 169] on div "Text Text Text Text Signature [DATE] 10:28:46 Date Signed" at bounding box center [438, 244] width 397 height 523
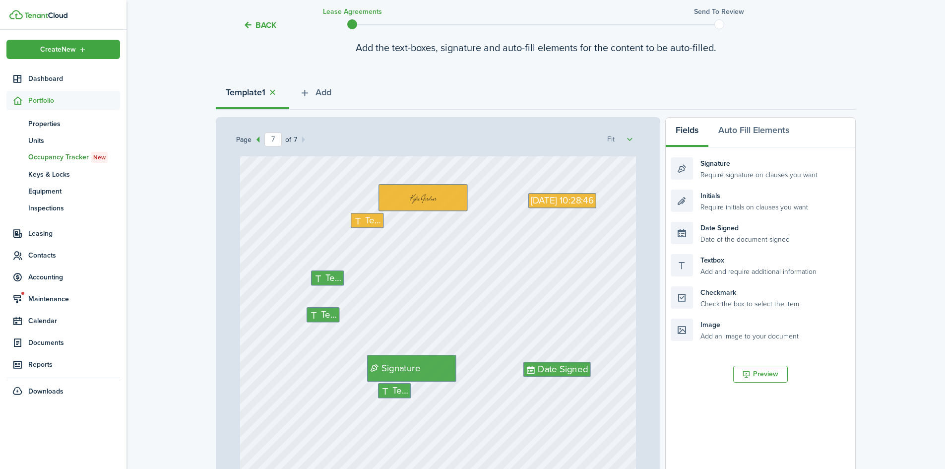
scroll to position [3325, 0]
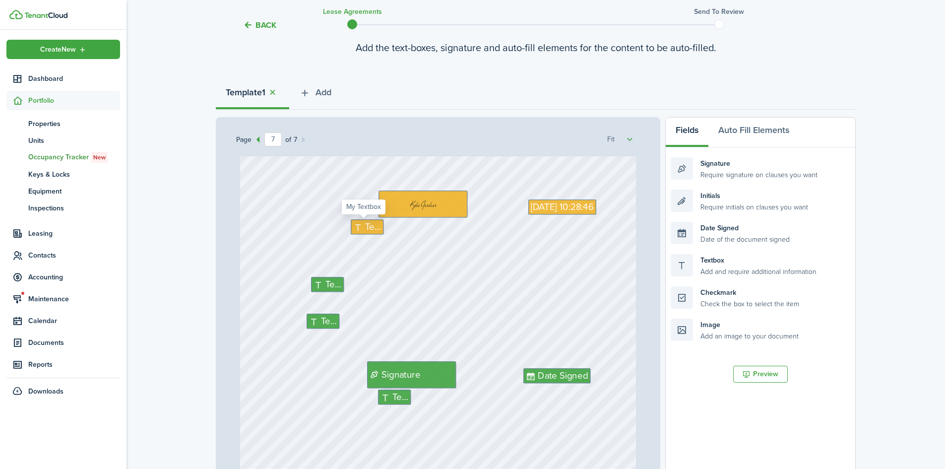
click at [365, 224] on span "Text" at bounding box center [373, 227] width 16 height 14
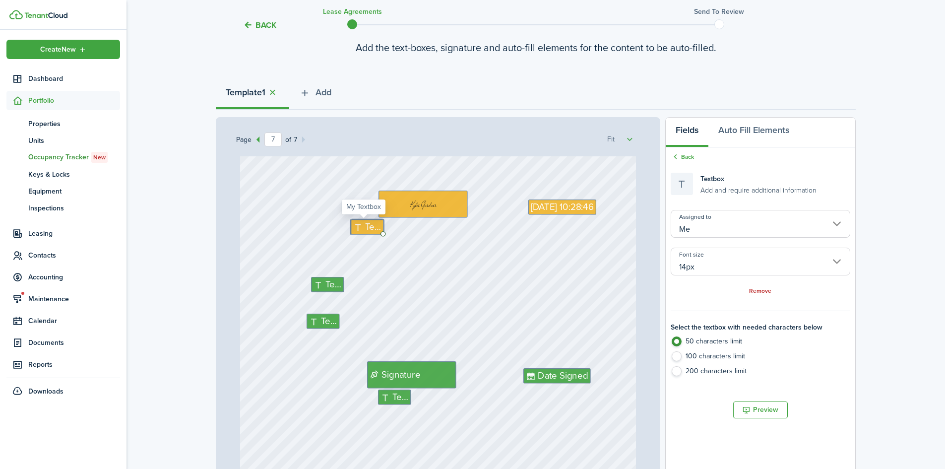
click at [365, 224] on span "Text" at bounding box center [373, 227] width 16 height 14
type textarea "[PERSON_NAME]"
click at [404, 258] on div "Text [PERSON_NAME] Text Text Text Signature [DATE] 10:28:46 Date Signed" at bounding box center [438, 319] width 397 height 523
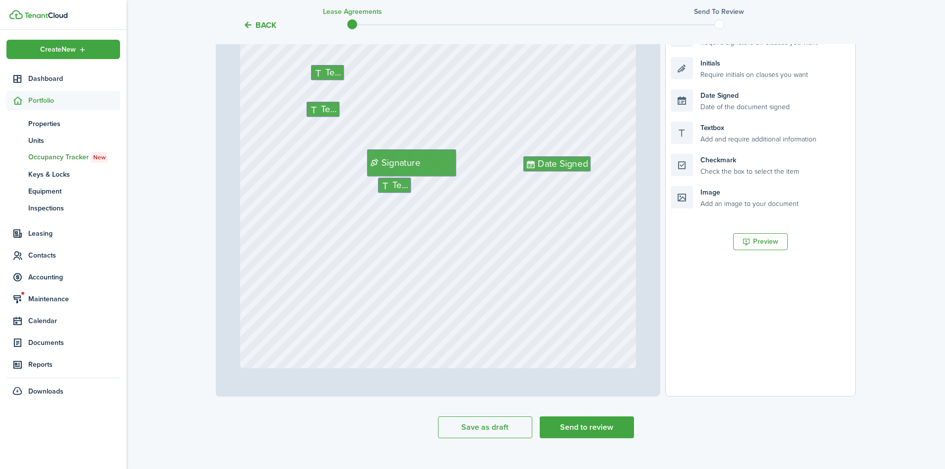
scroll to position [224, 0]
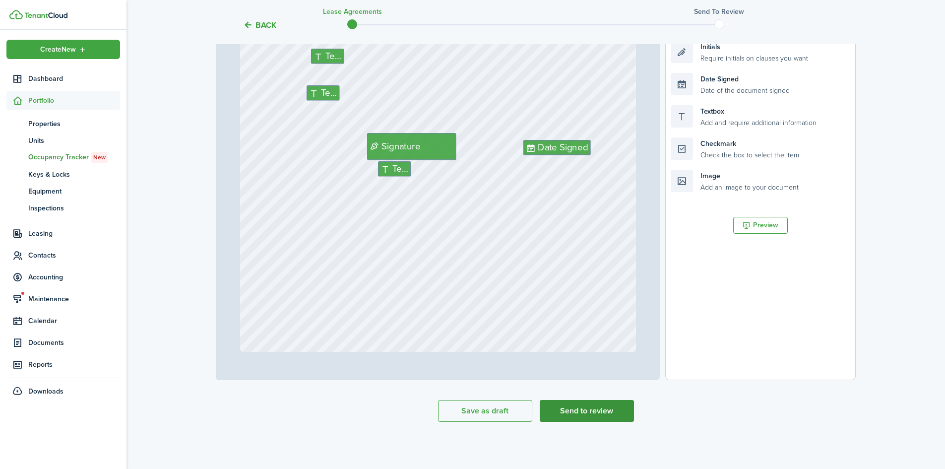
click at [578, 404] on button "Send to review" at bounding box center [587, 411] width 94 height 22
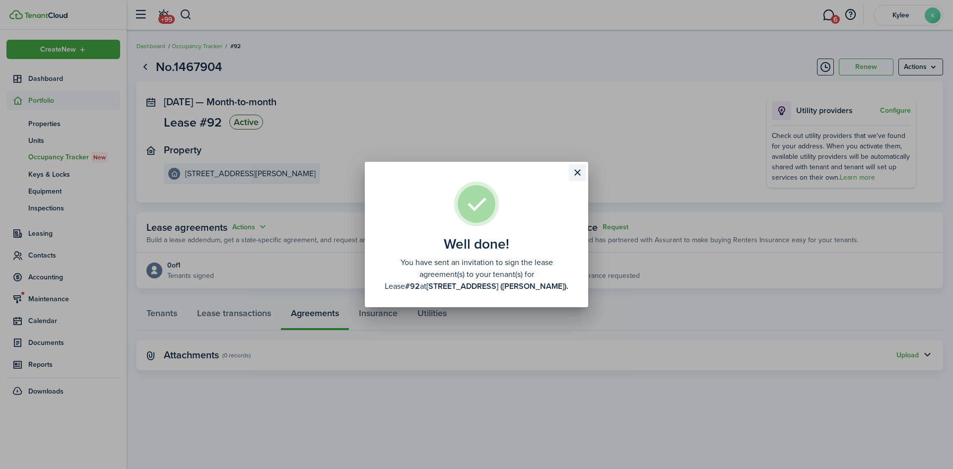
click at [576, 179] on button "Close modal" at bounding box center [577, 172] width 17 height 17
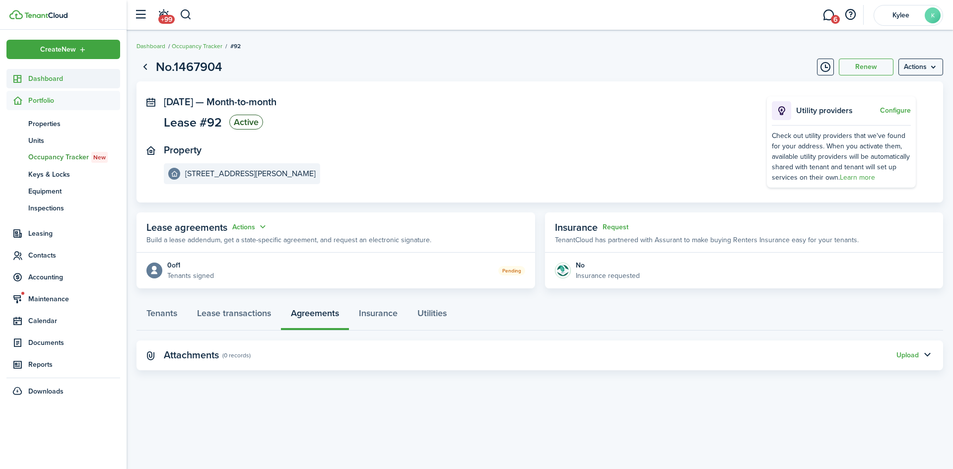
click at [42, 71] on link "Dashboard" at bounding box center [63, 78] width 114 height 19
